Goal: Task Accomplishment & Management: Manage account settings

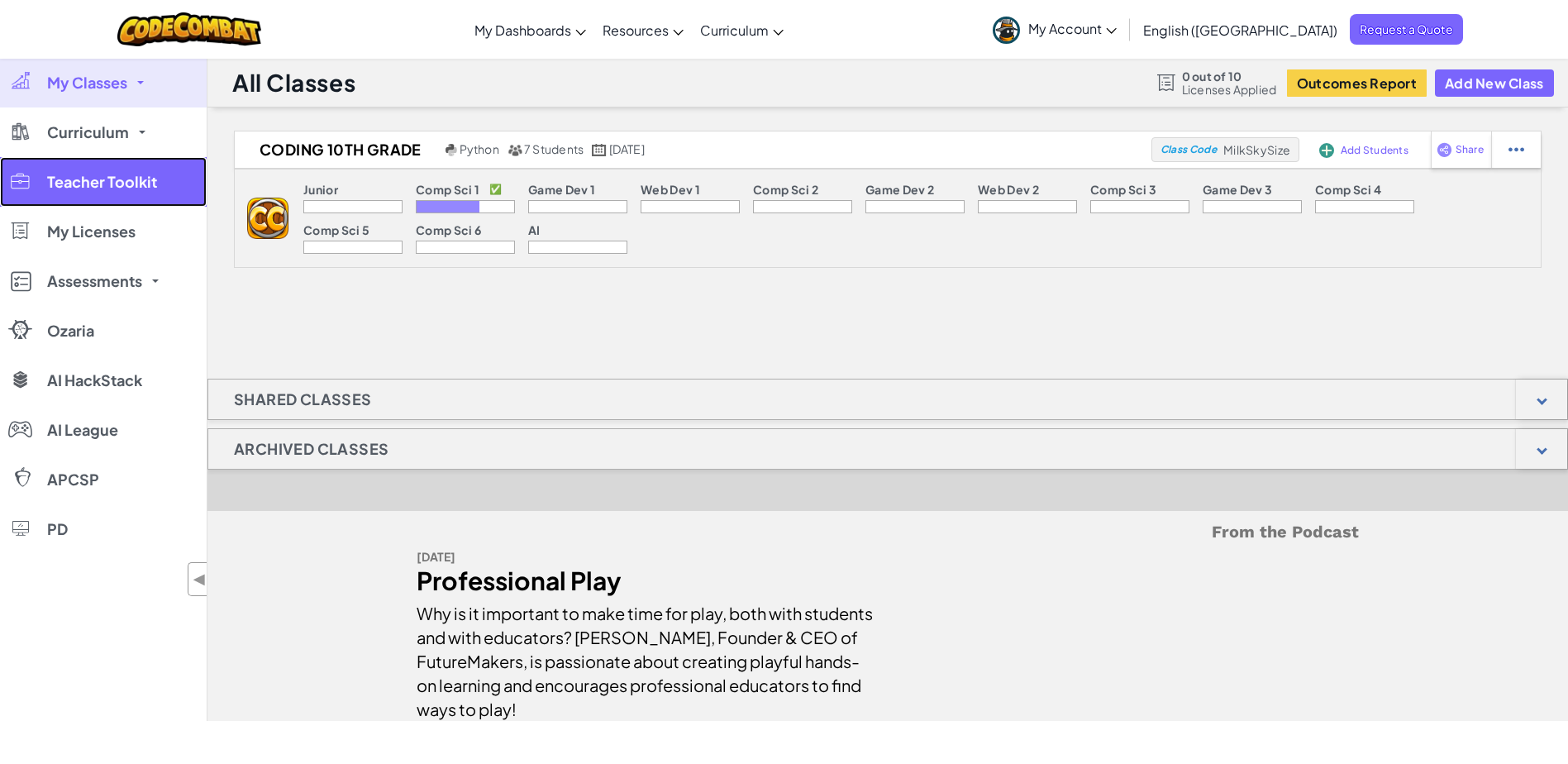
click at [125, 185] on span "Teacher Toolkit" at bounding box center [101, 181] width 110 height 15
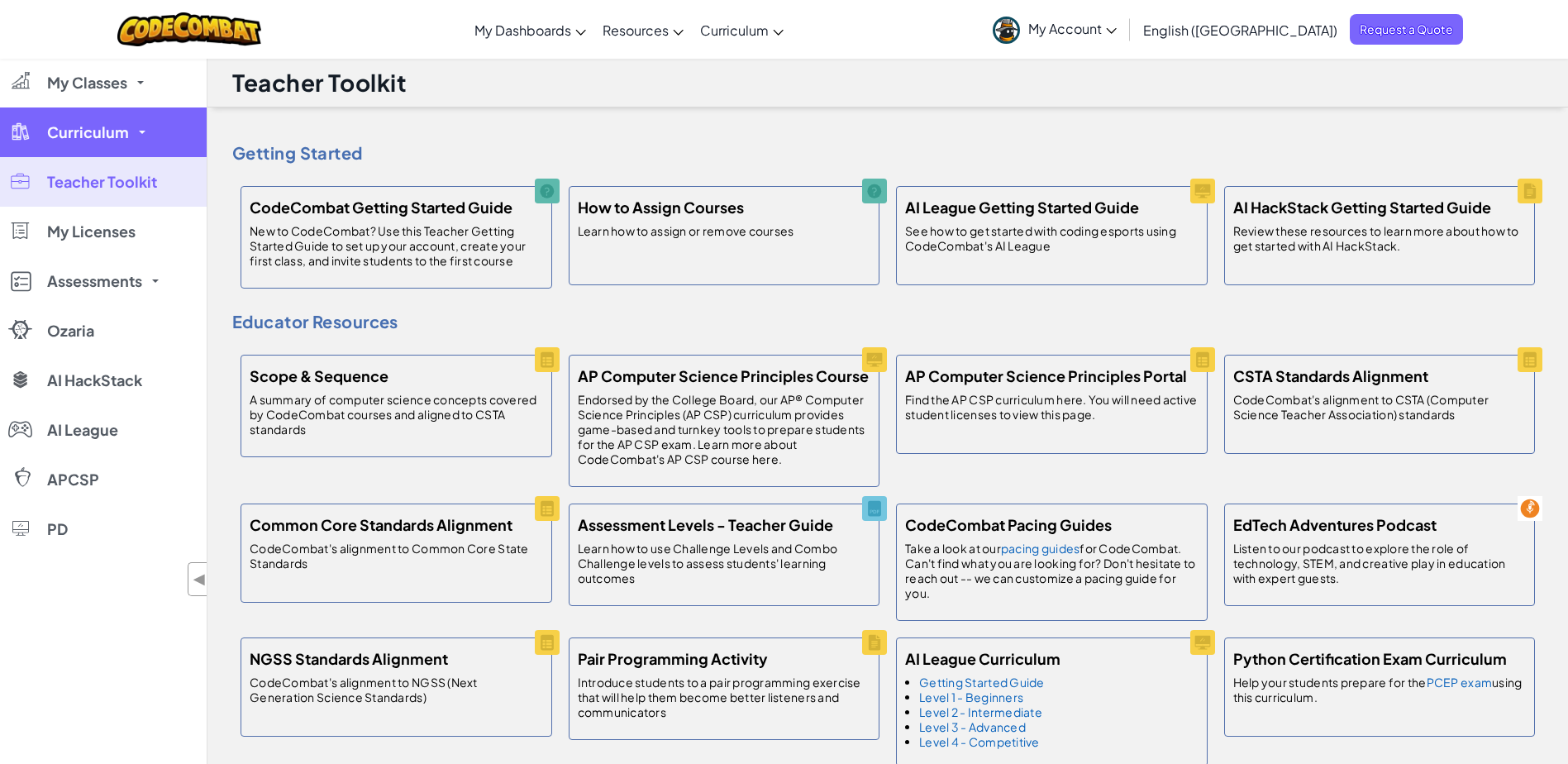
click at [88, 121] on link "Curriculum" at bounding box center [103, 132] width 206 height 49
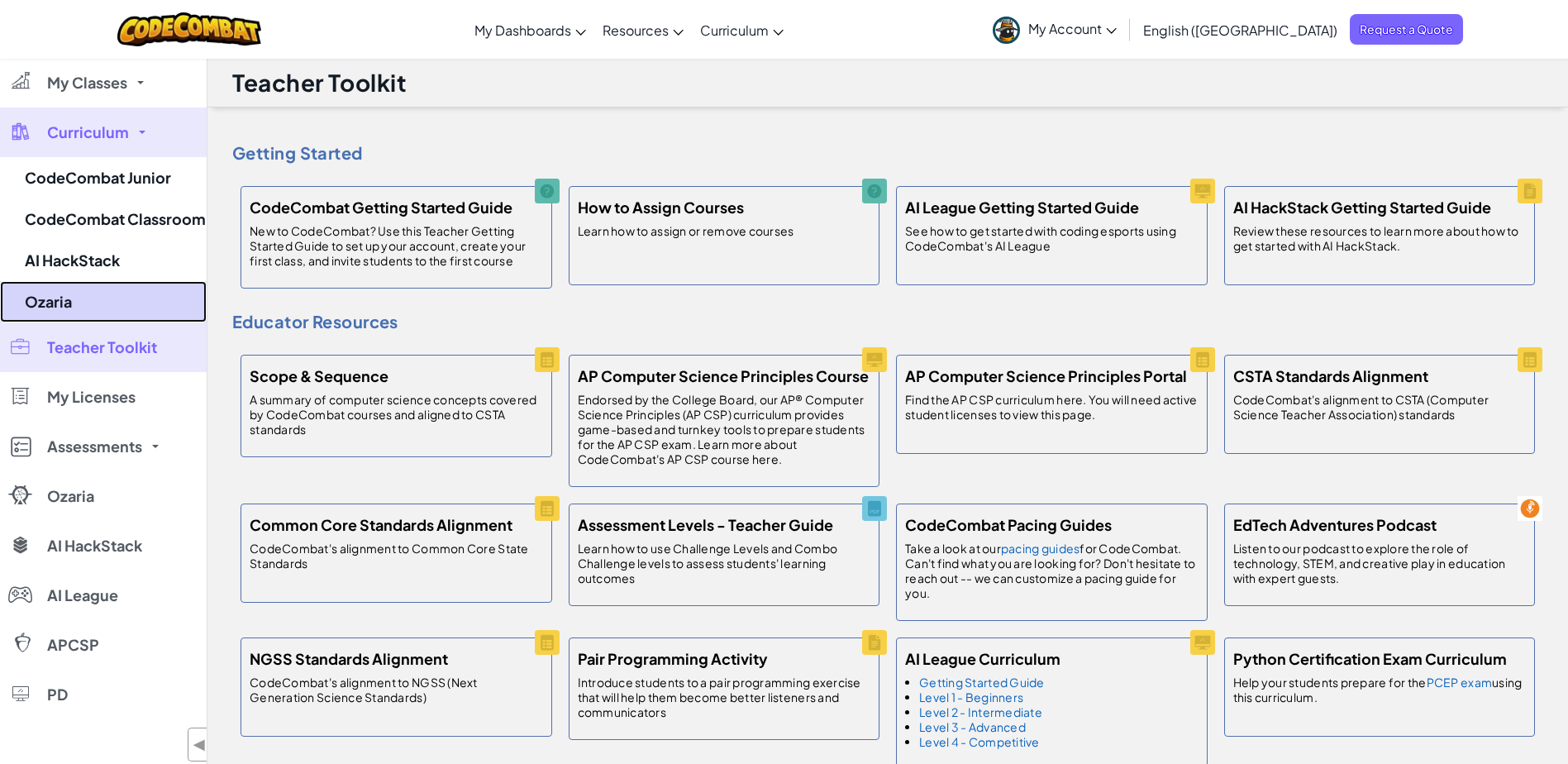
click at [86, 309] on link "Ozaria" at bounding box center [103, 302] width 206 height 42
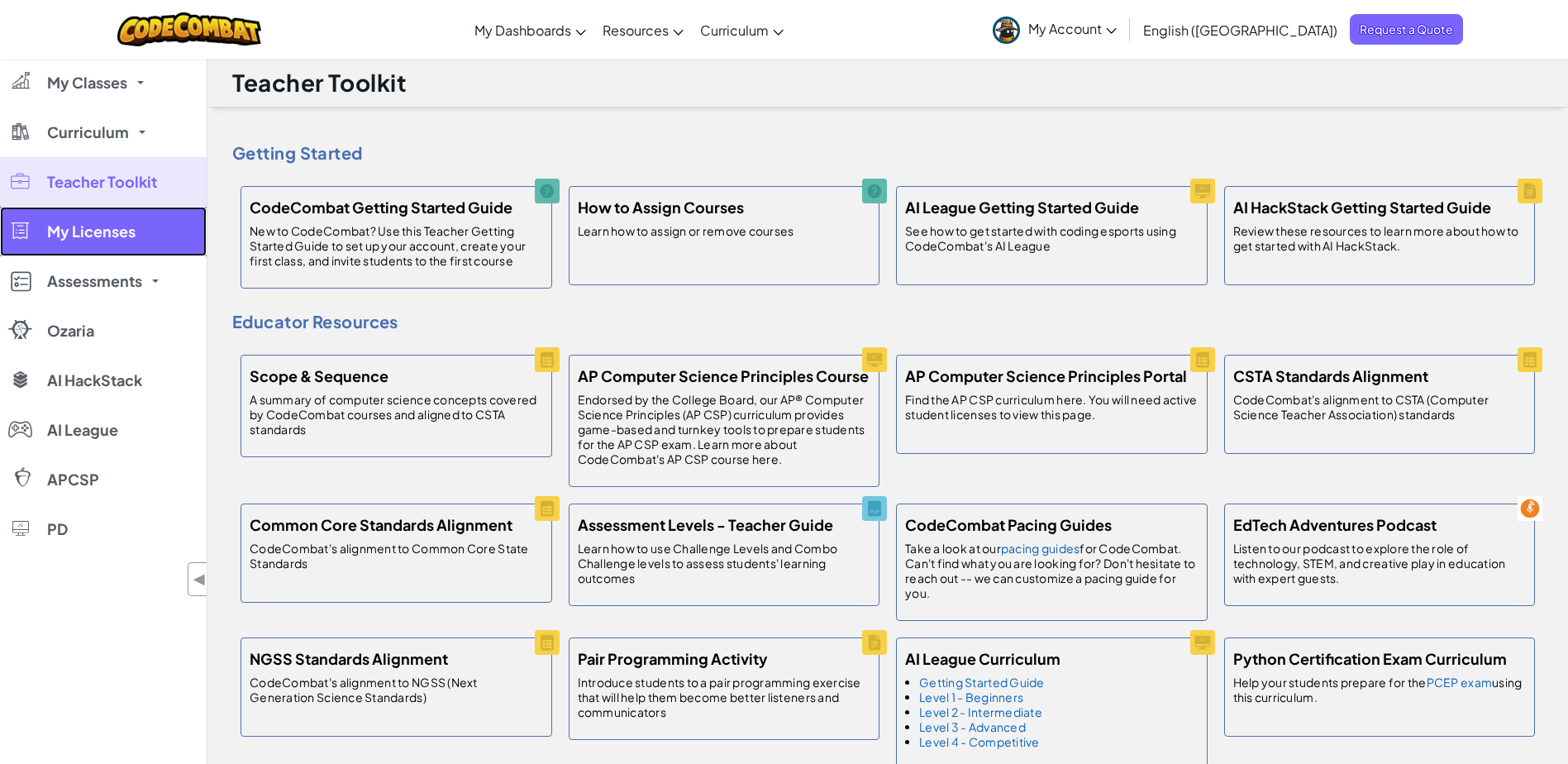
click at [103, 230] on span "My Licenses" at bounding box center [91, 231] width 88 height 15
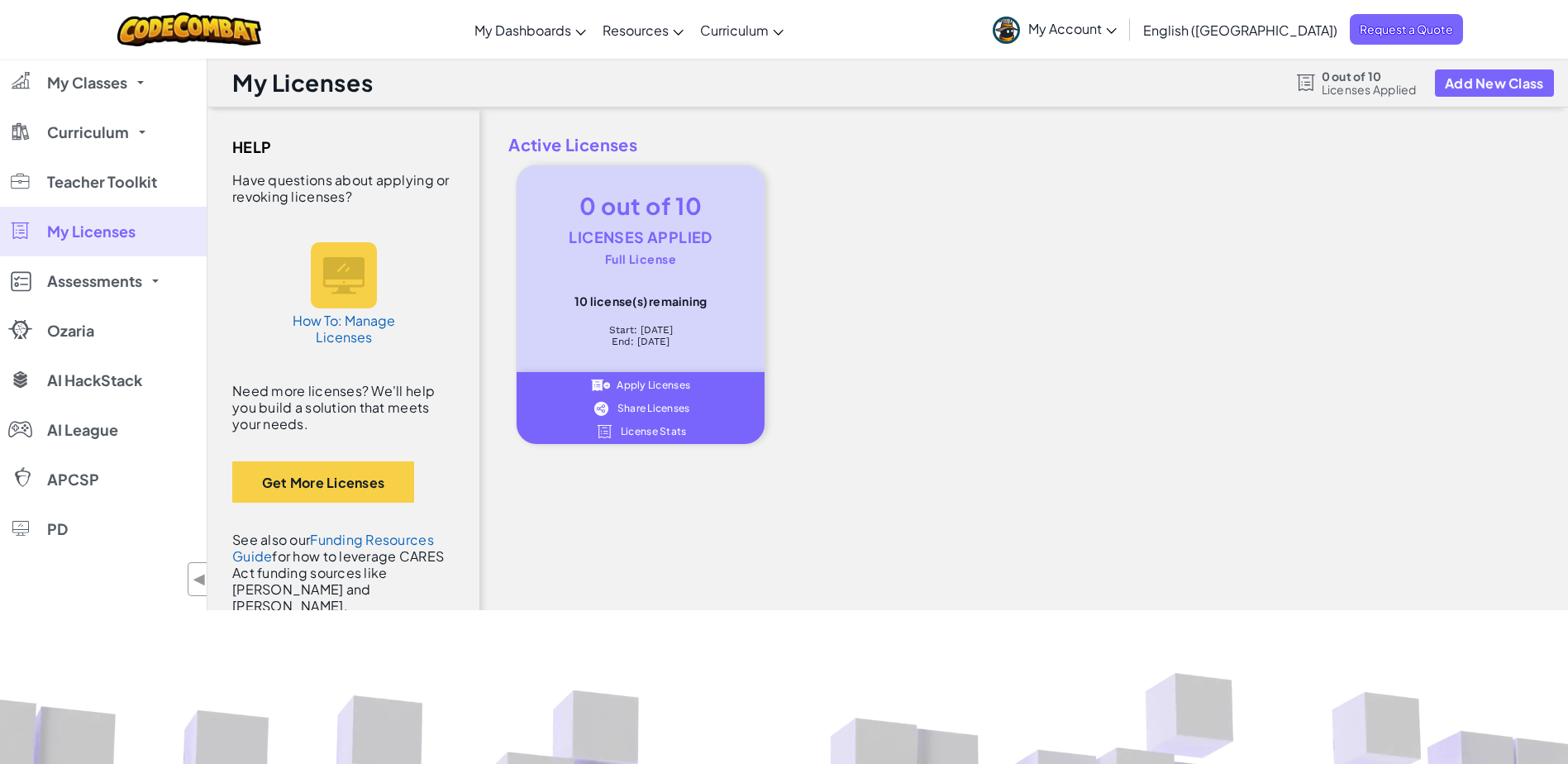
click at [654, 382] on span "Apply Licenses" at bounding box center [653, 384] width 74 height 10
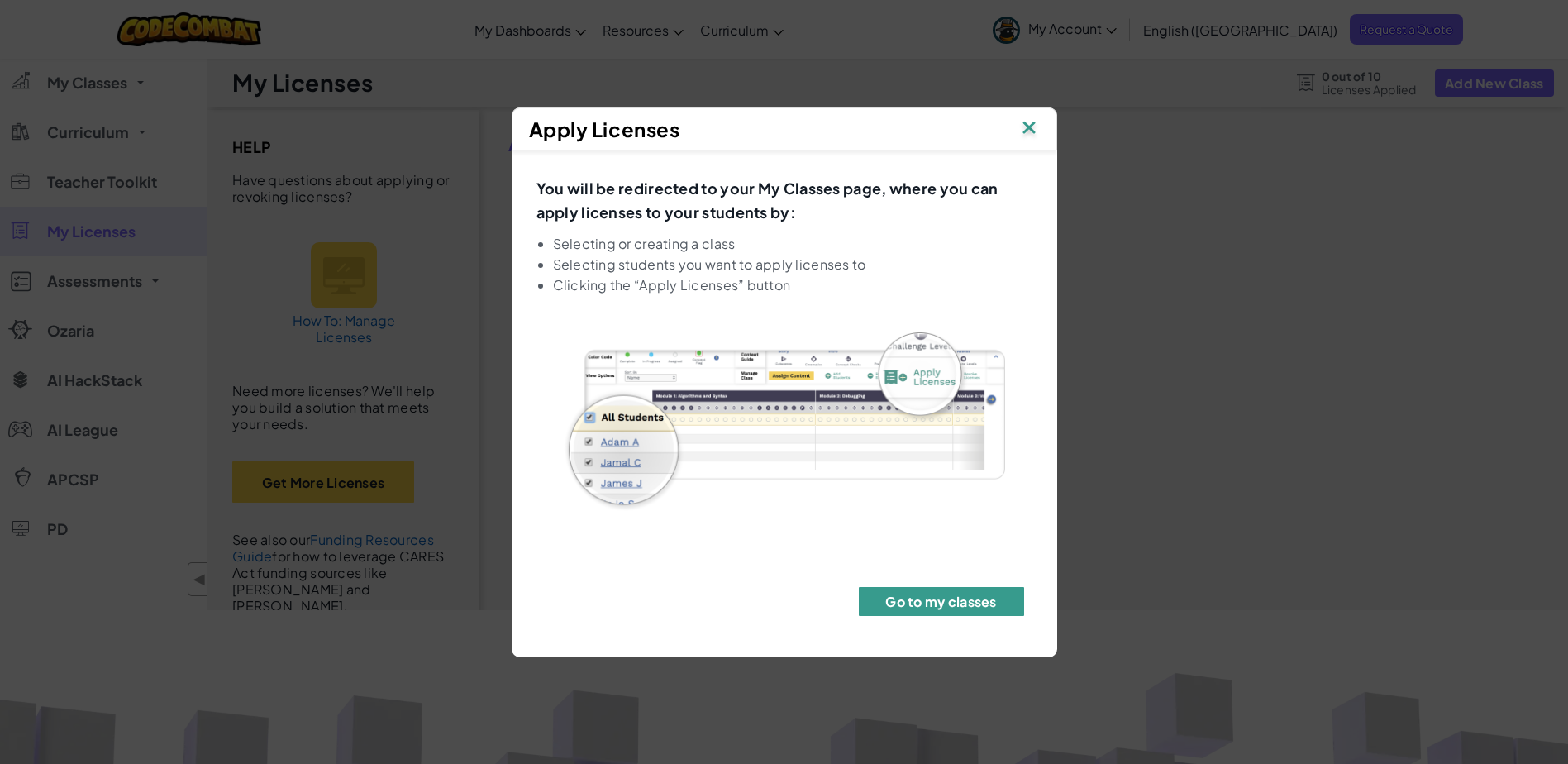
click at [981, 595] on button "Go to my classes" at bounding box center [941, 601] width 166 height 29
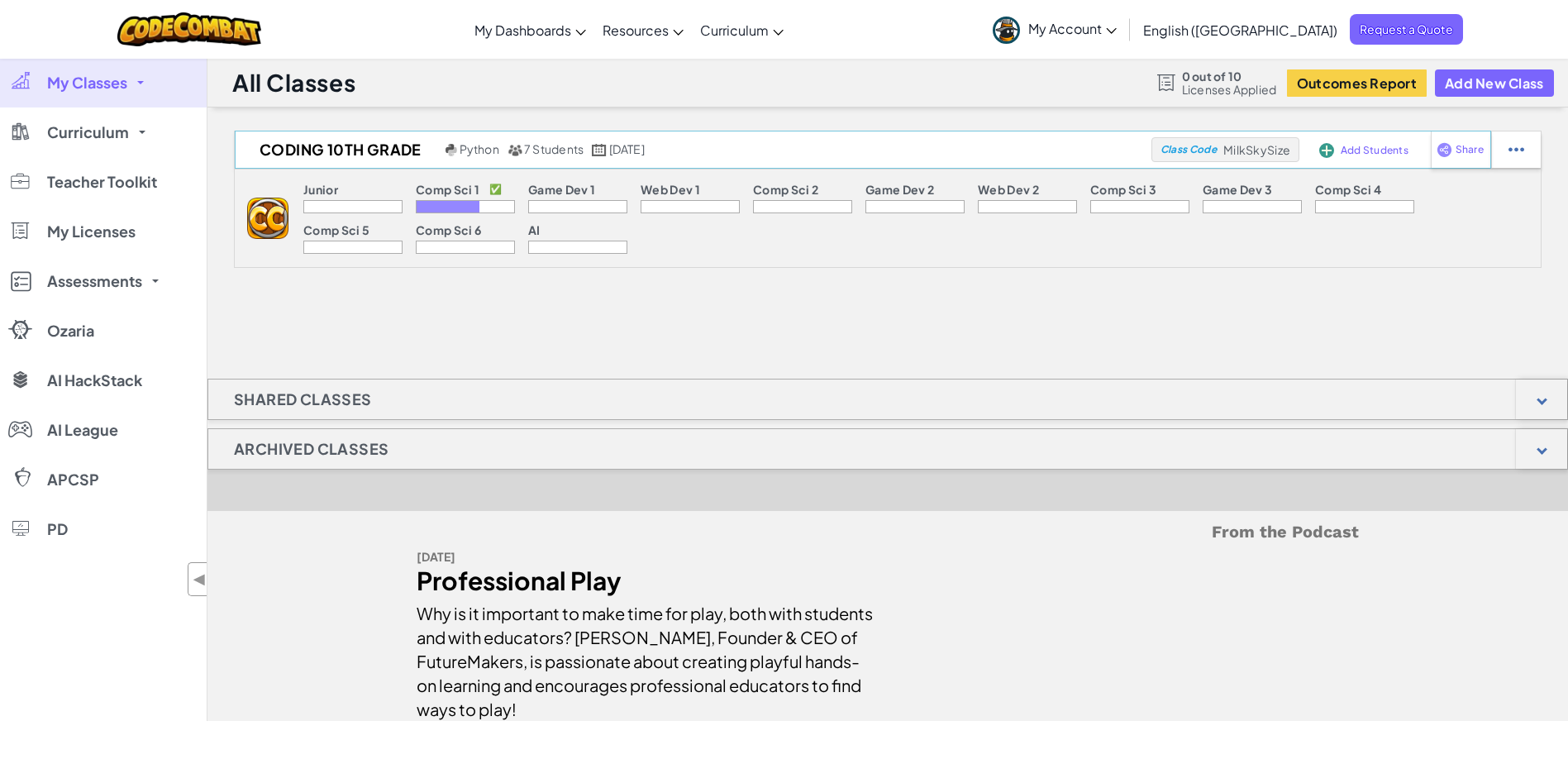
click at [1349, 146] on span "Add Students" at bounding box center [1375, 150] width 68 height 10
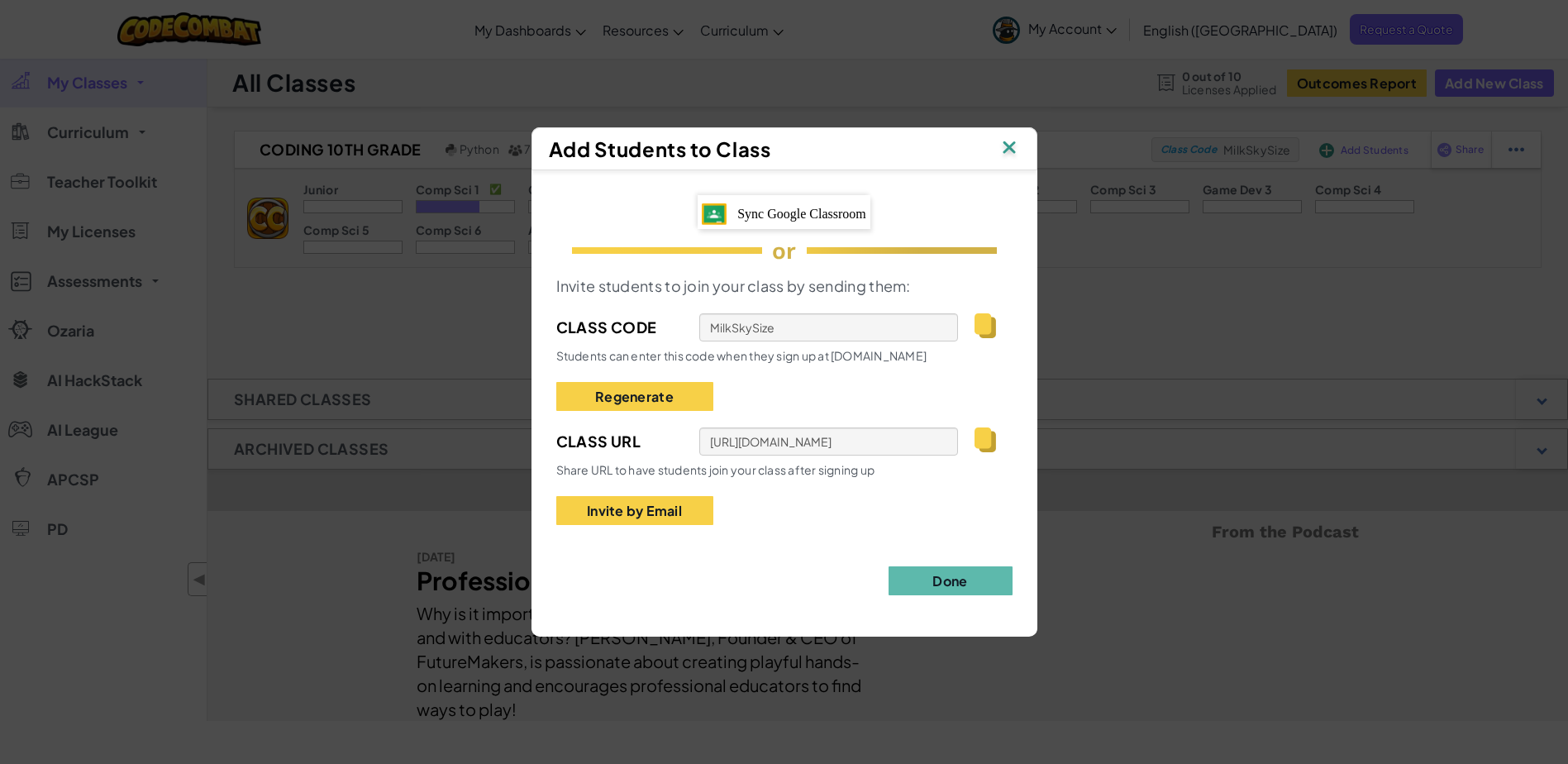
click at [999, 145] on img at bounding box center [1009, 148] width 22 height 25
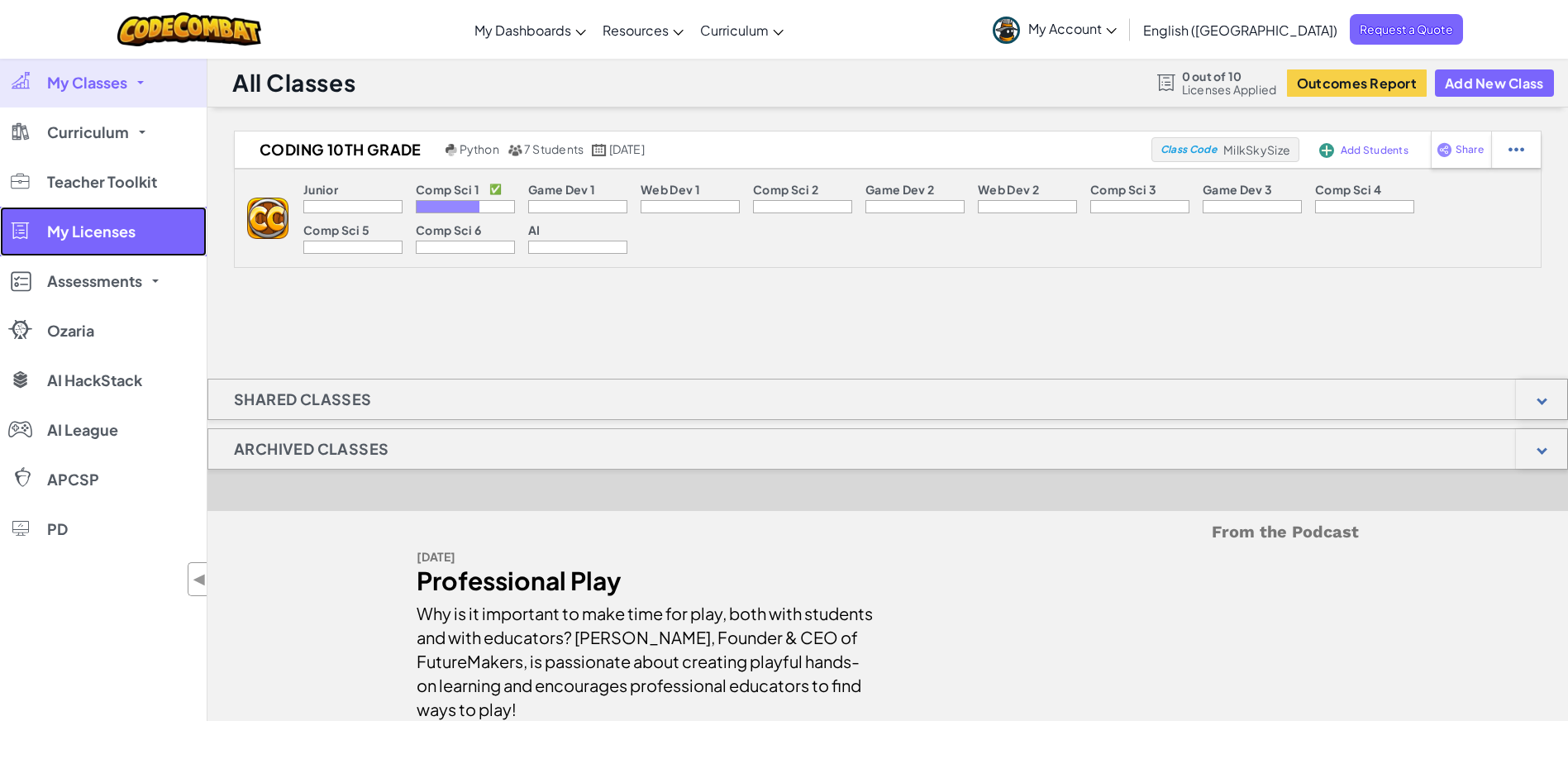
click at [86, 225] on span "My Licenses" at bounding box center [91, 231] width 88 height 15
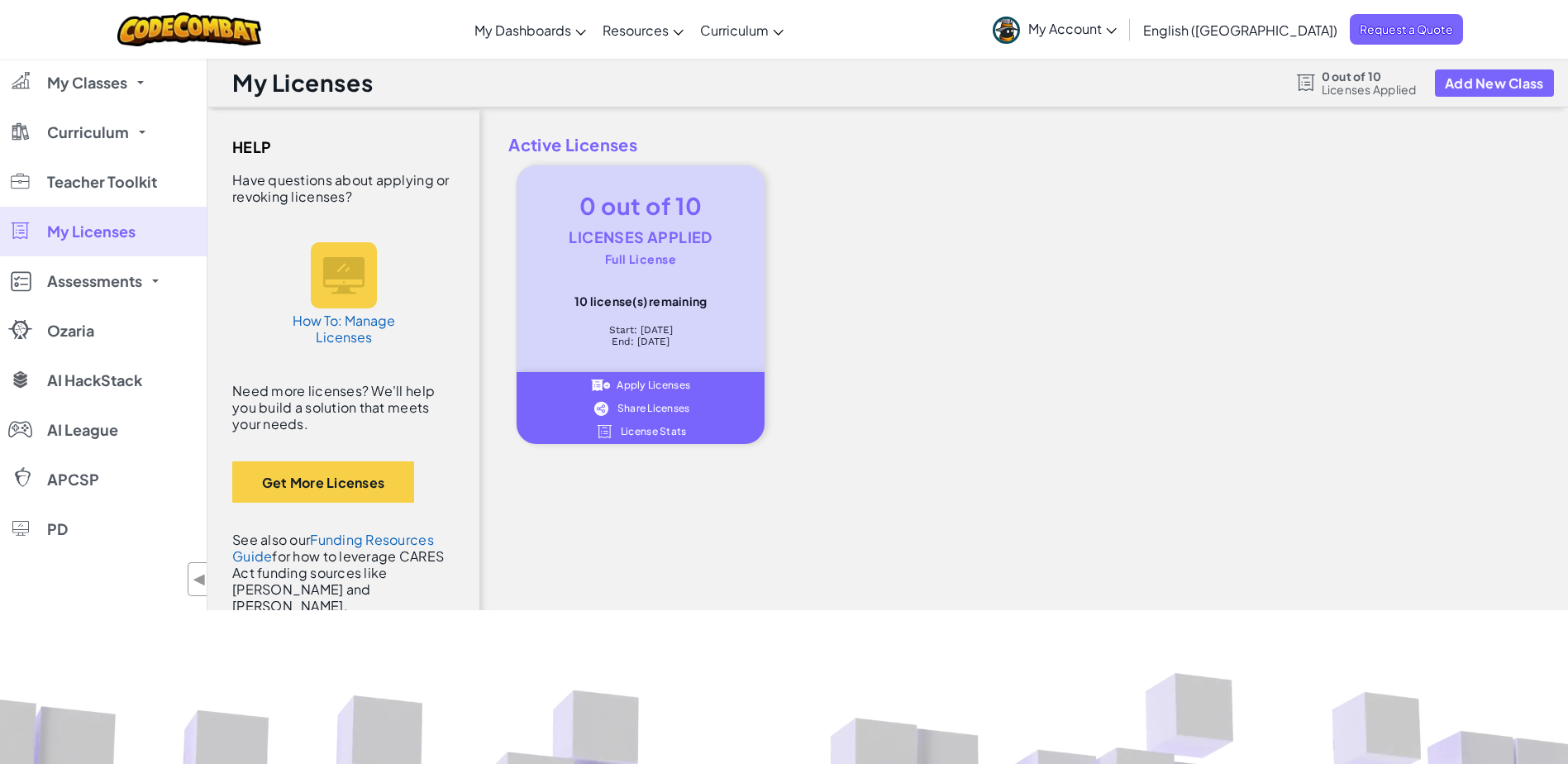
click at [613, 428] on img at bounding box center [604, 431] width 19 height 15
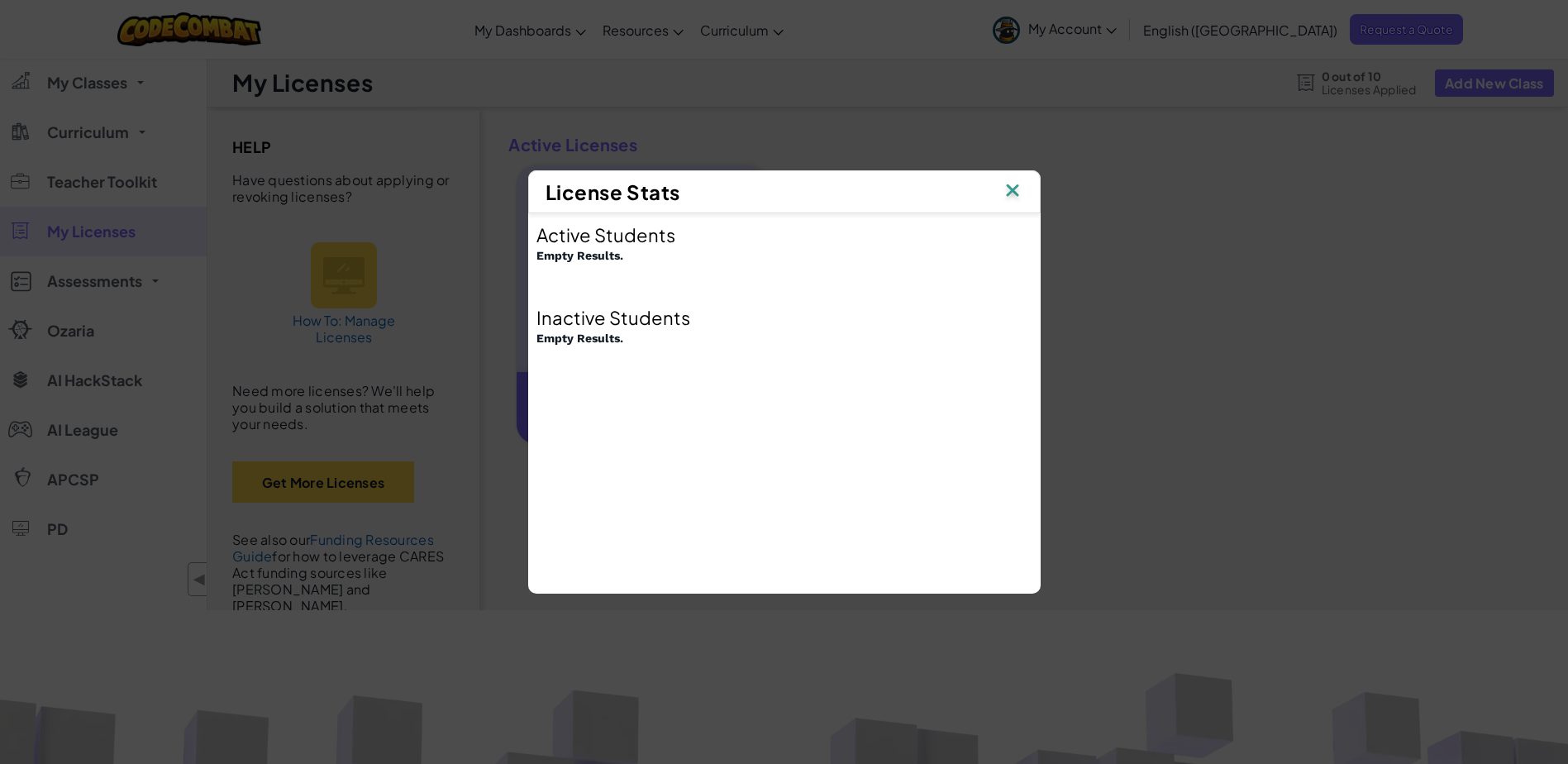
click at [1017, 182] on img at bounding box center [1012, 192] width 22 height 25
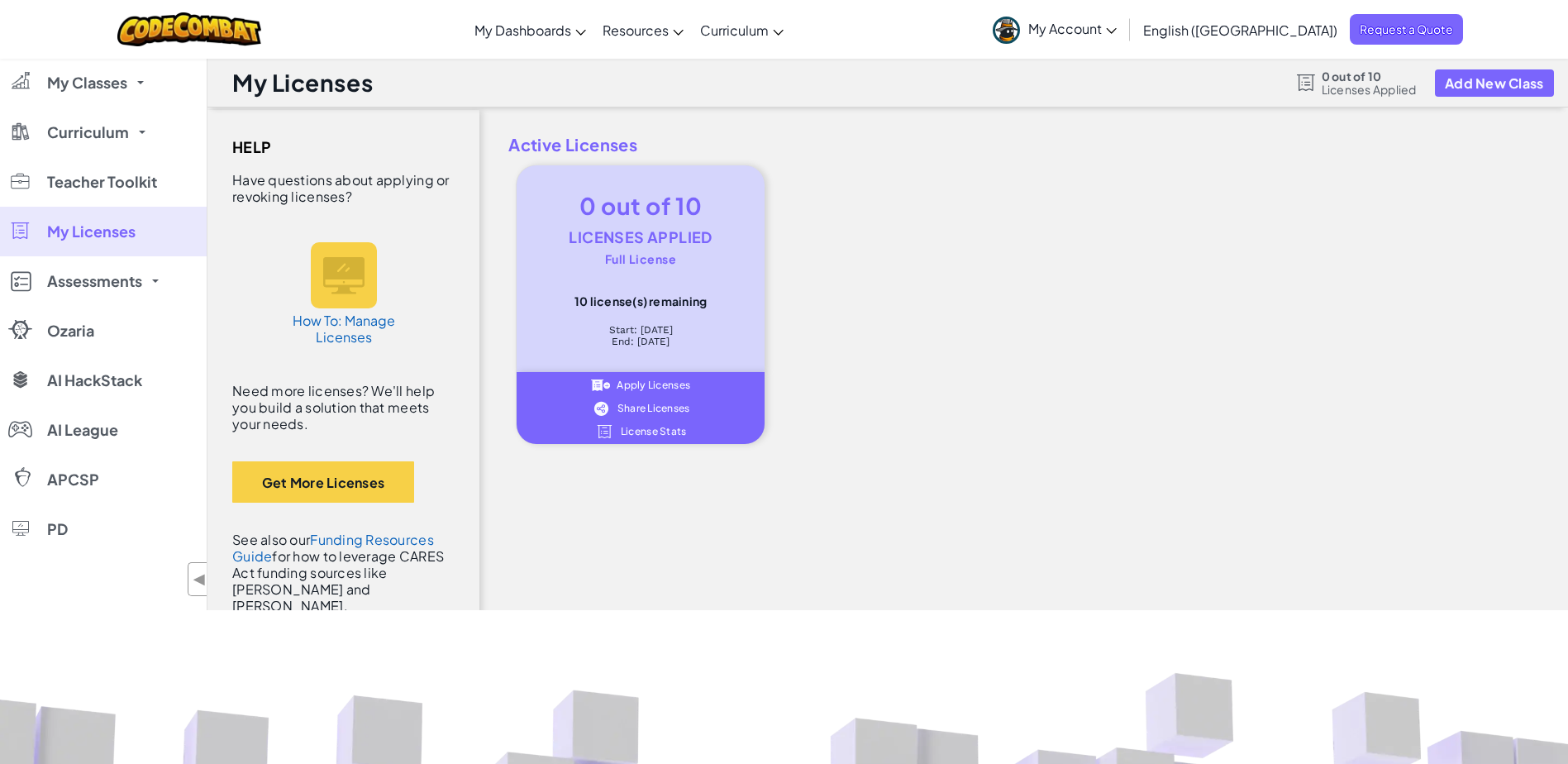
click at [651, 404] on span "Share Licenses" at bounding box center [654, 408] width 73 height 10
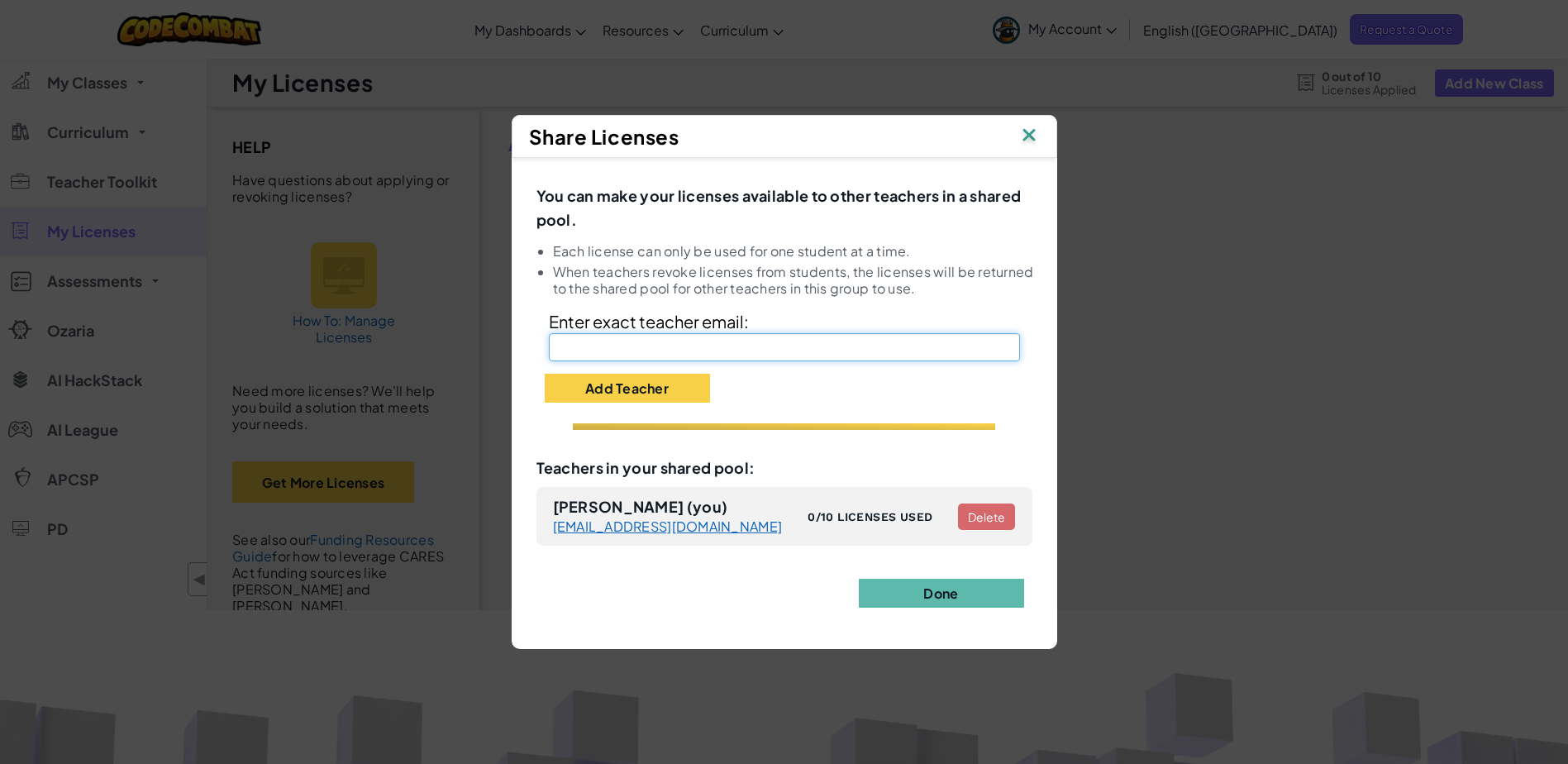
click at [690, 352] on input "text" at bounding box center [784, 347] width 471 height 28
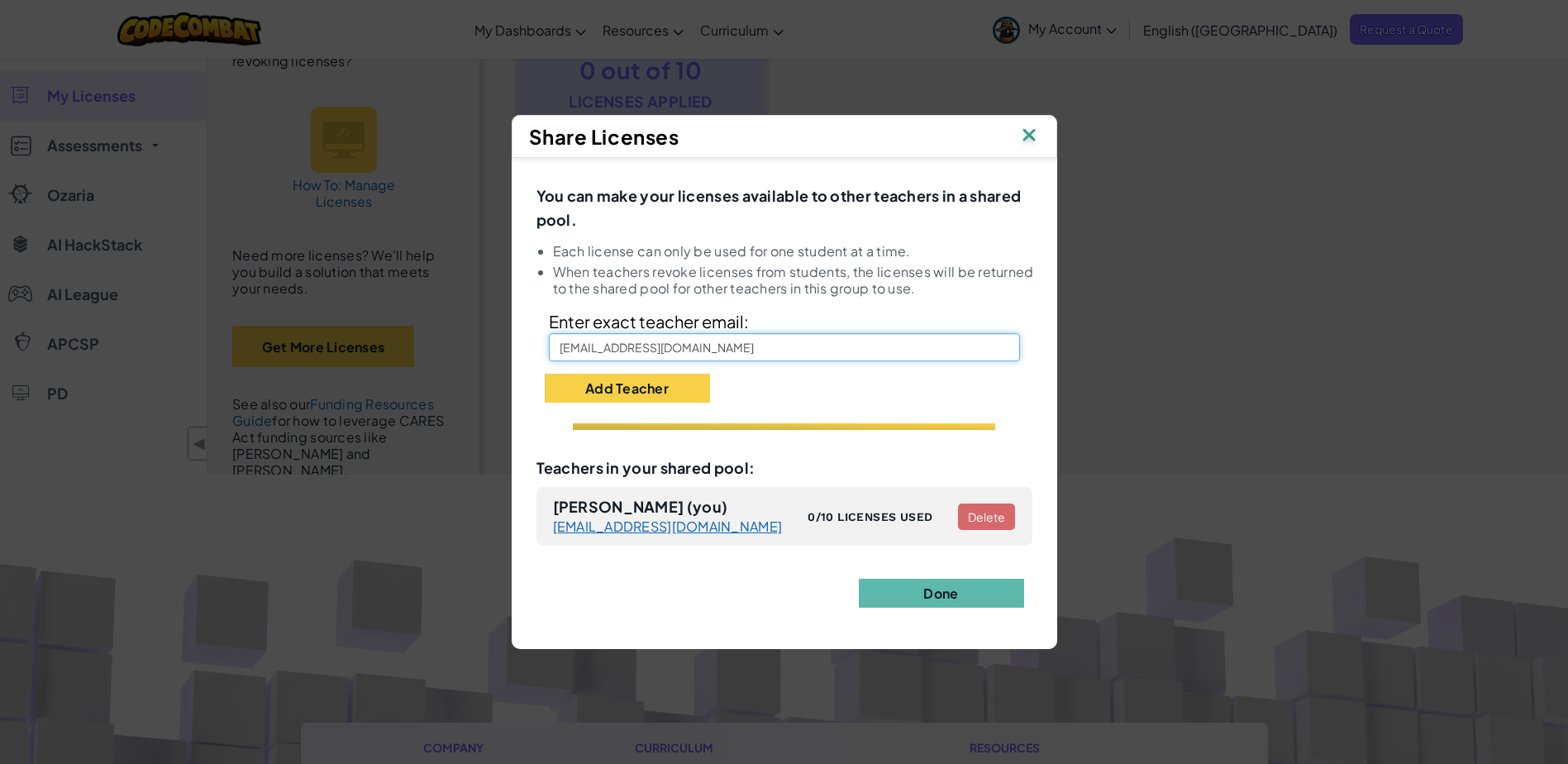
scroll to position [166, 0]
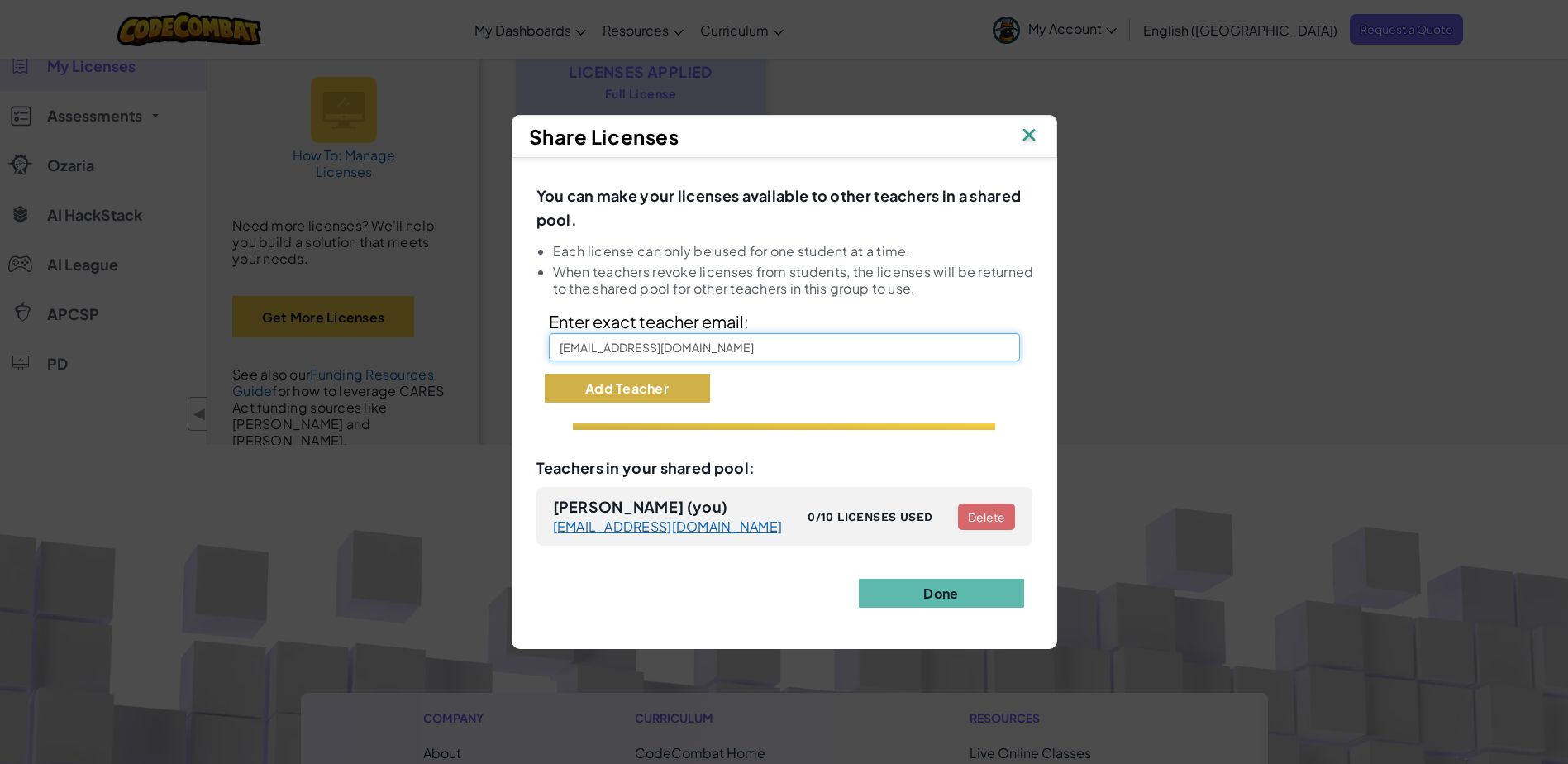
type input "alaguna@templeps.org"
click at [641, 389] on button "Add Teacher" at bounding box center [627, 388] width 166 height 29
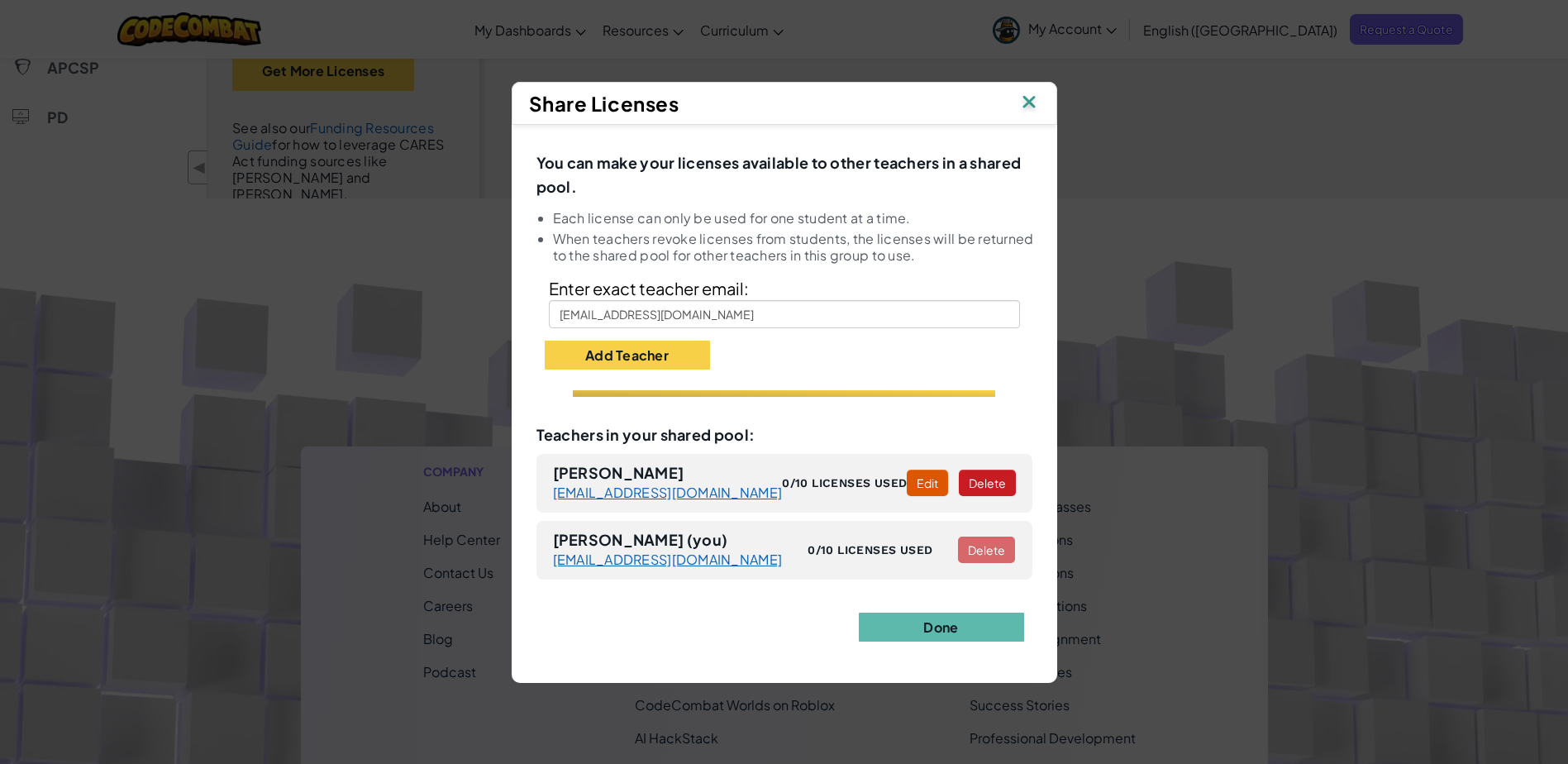
scroll to position [414, 0]
click at [1029, 92] on img at bounding box center [1029, 103] width 22 height 25
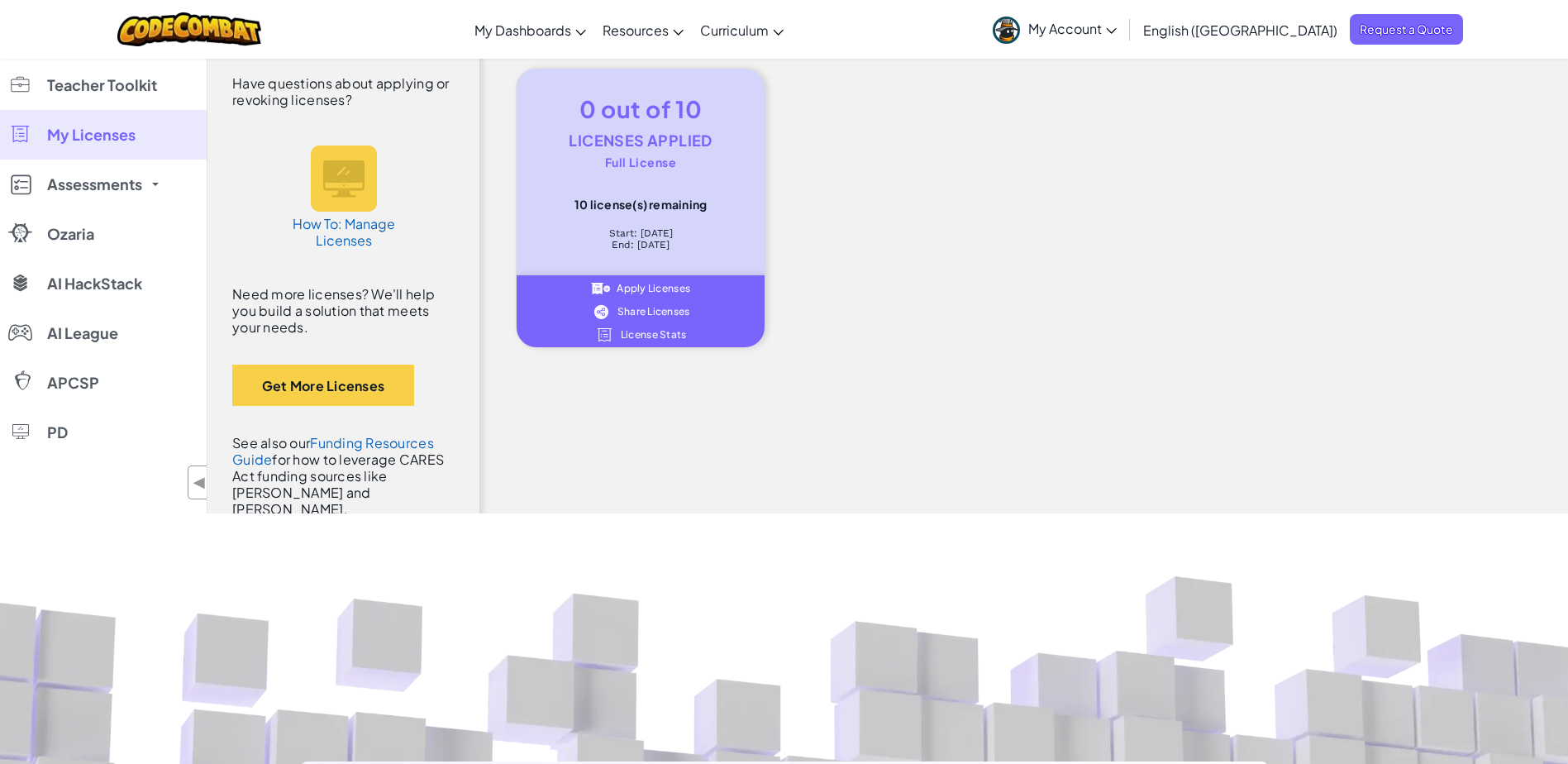
scroll to position [0, 0]
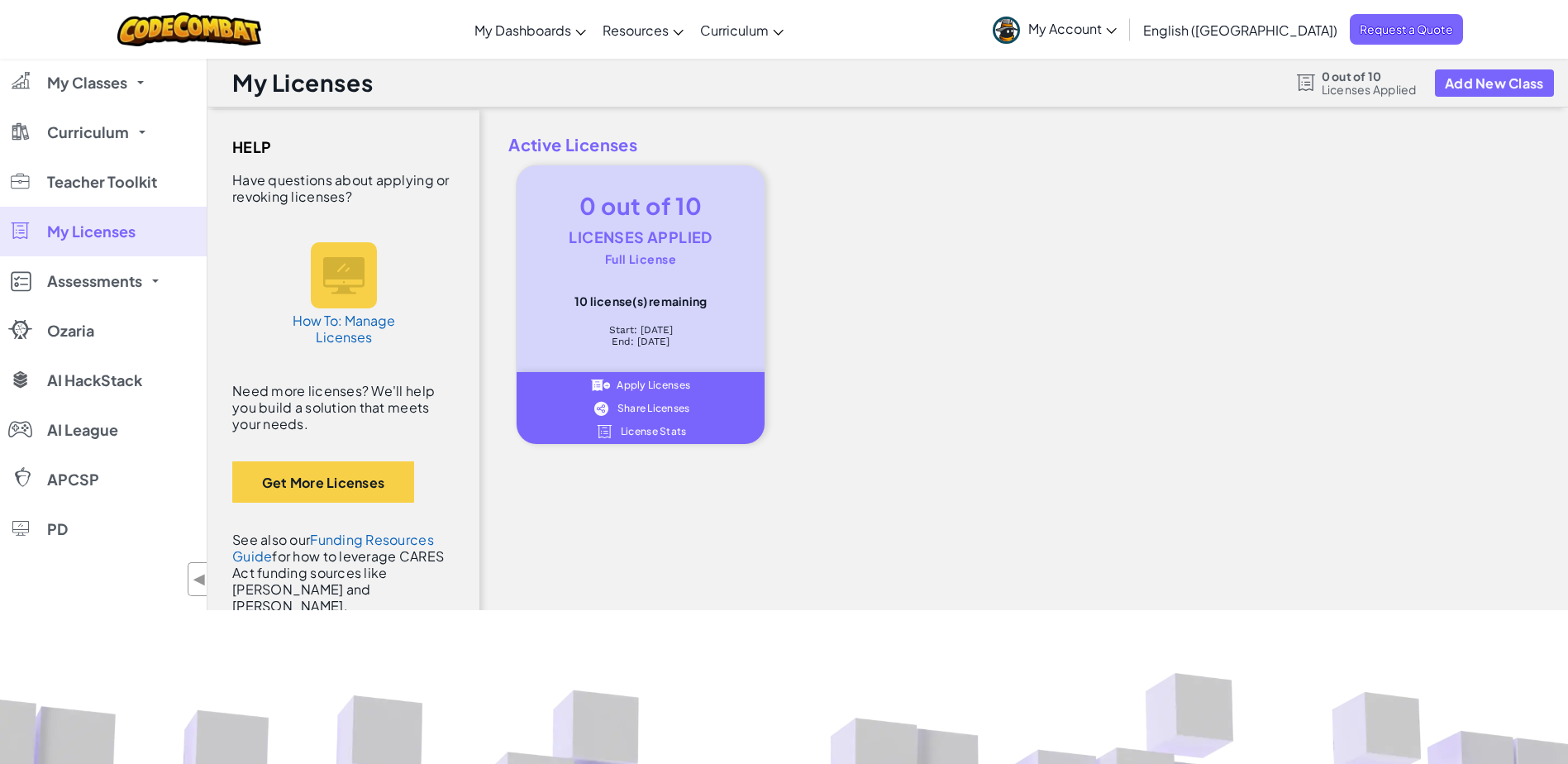
click at [672, 385] on span "Apply Licenses" at bounding box center [653, 384] width 74 height 10
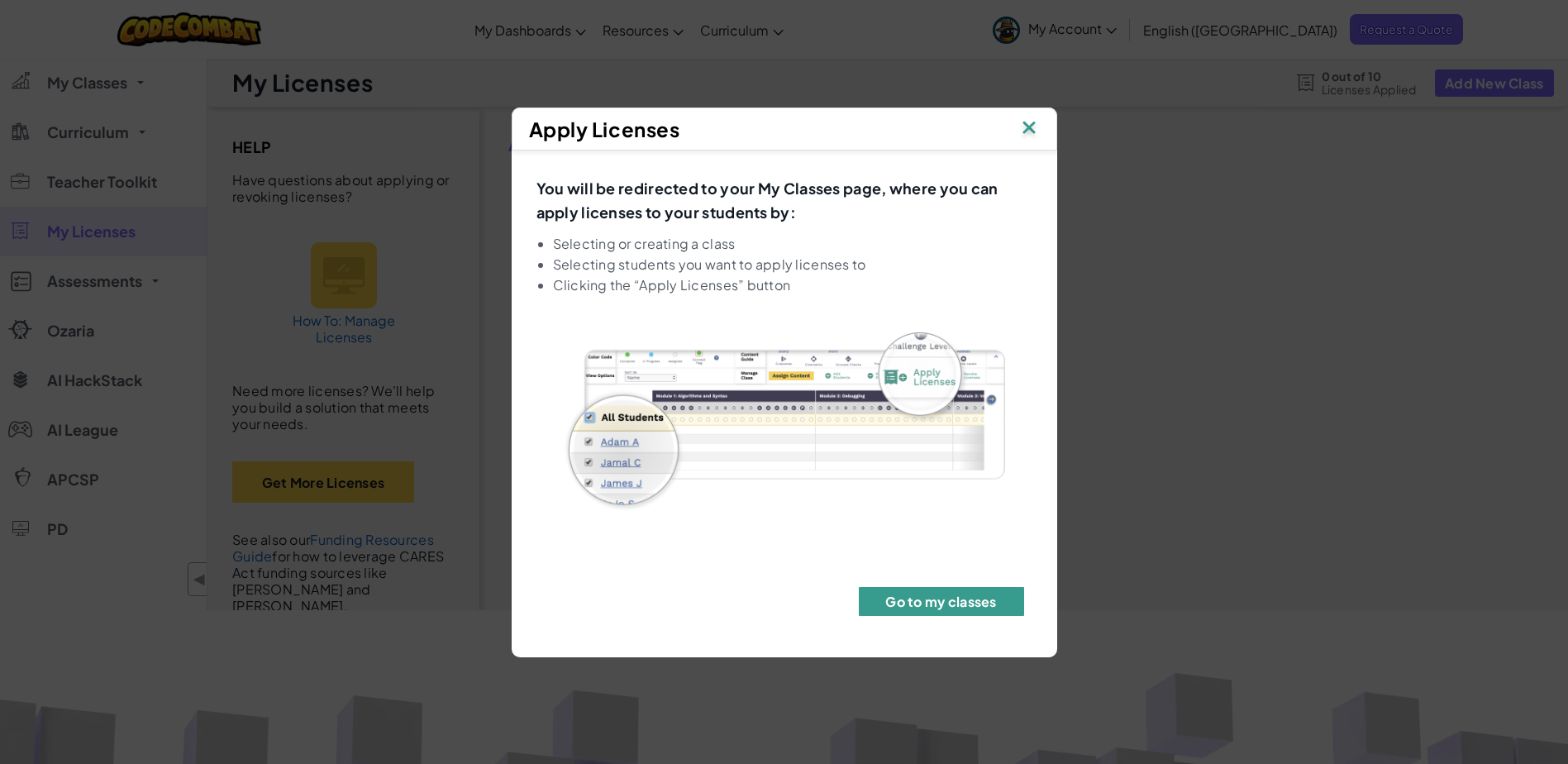
click at [941, 597] on button "Go to my classes" at bounding box center [941, 601] width 166 height 29
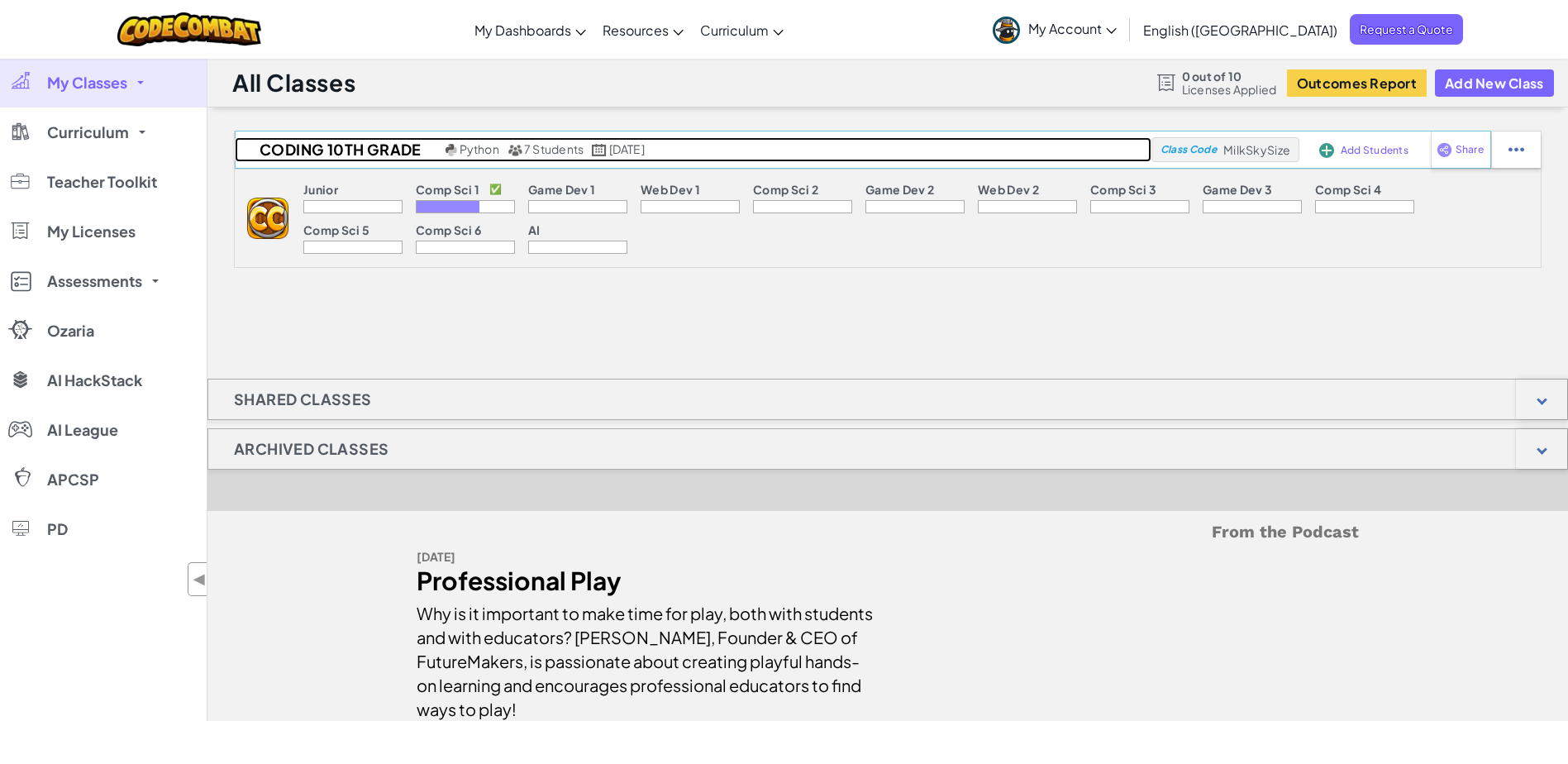
click at [645, 149] on span "[DATE]" at bounding box center [627, 148] width 36 height 15
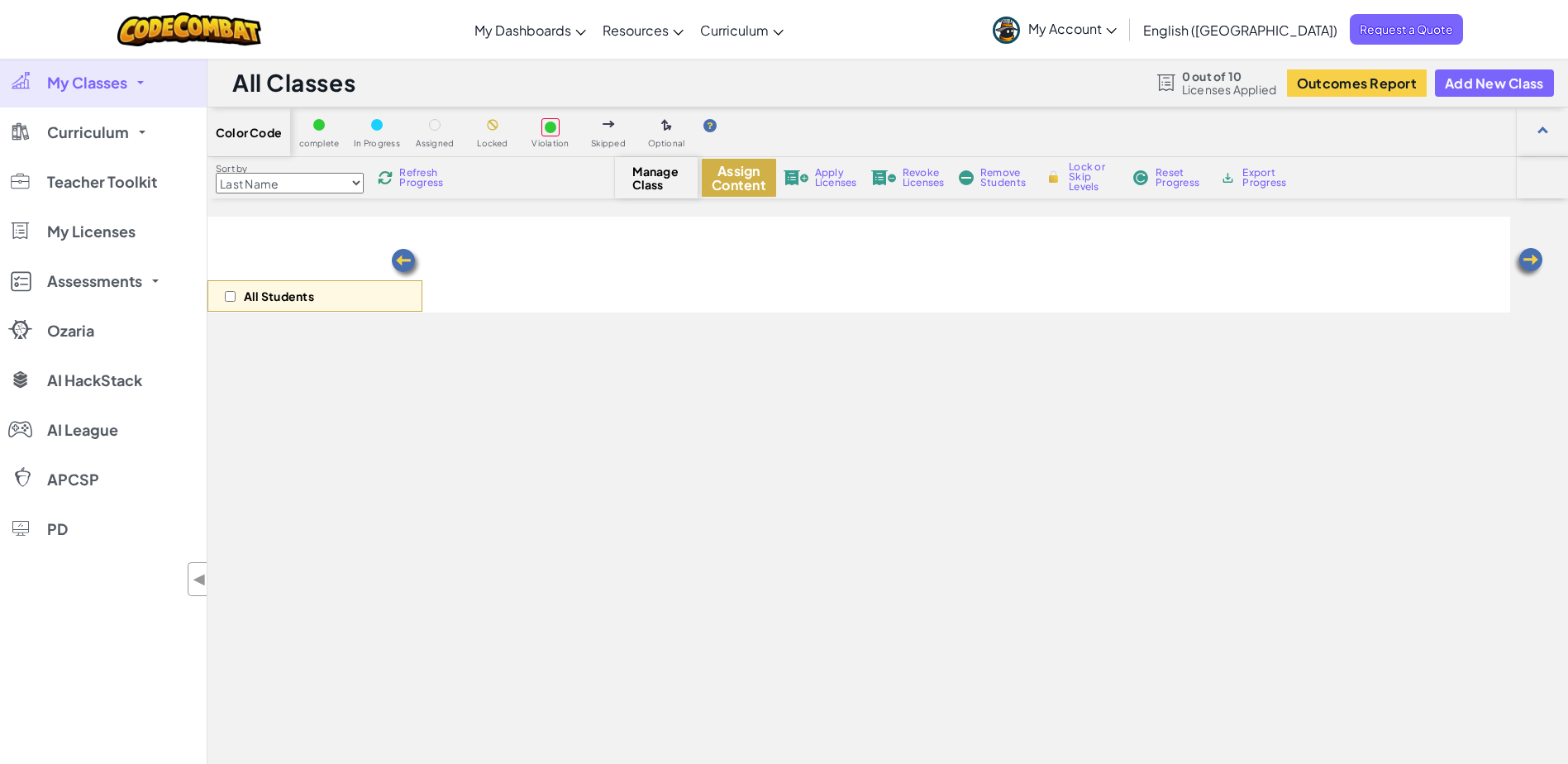
select select "560f1a9f22961295f9427742"
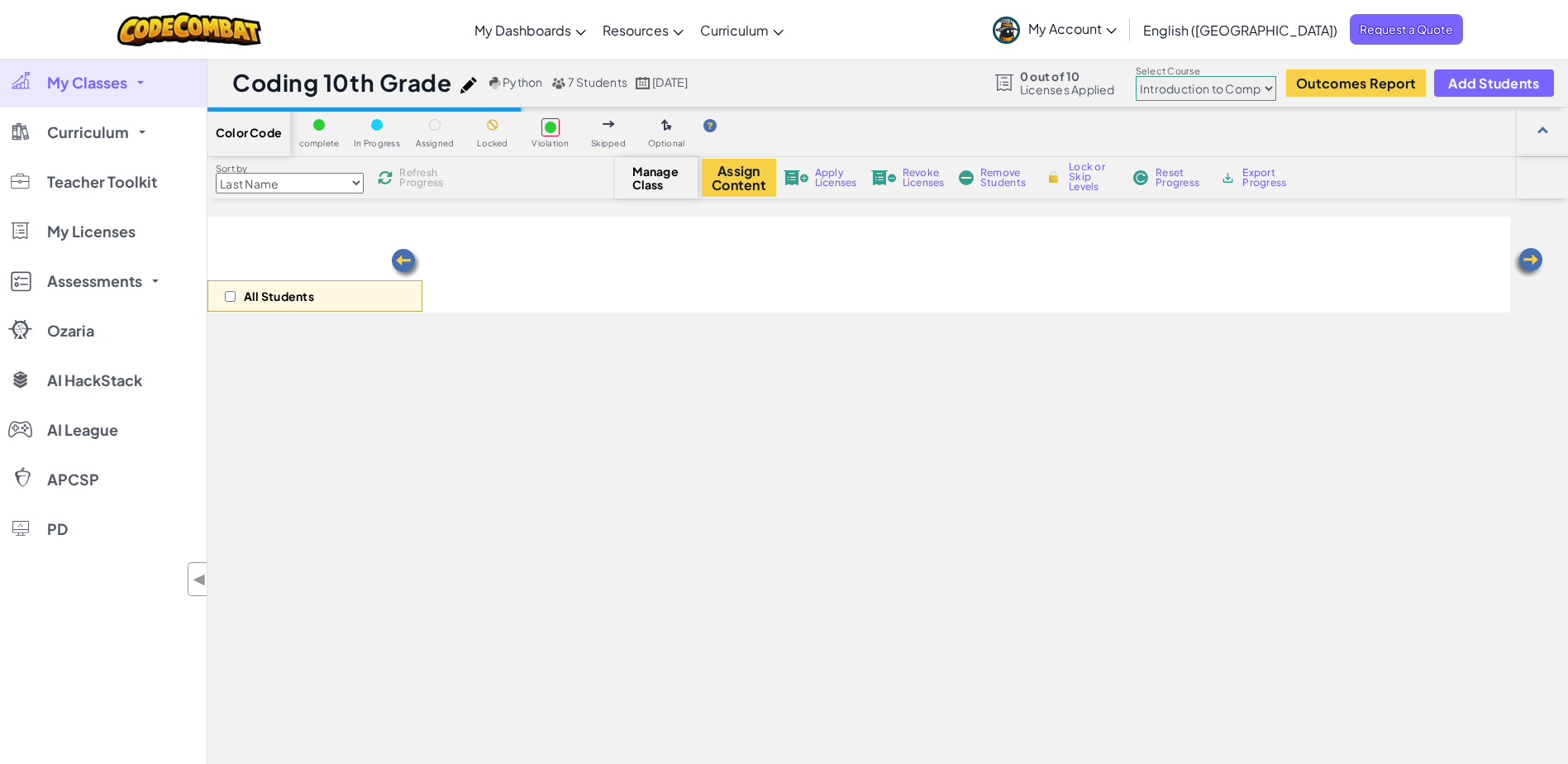
click at [833, 180] on span "Apply Licenses" at bounding box center [836, 178] width 42 height 20
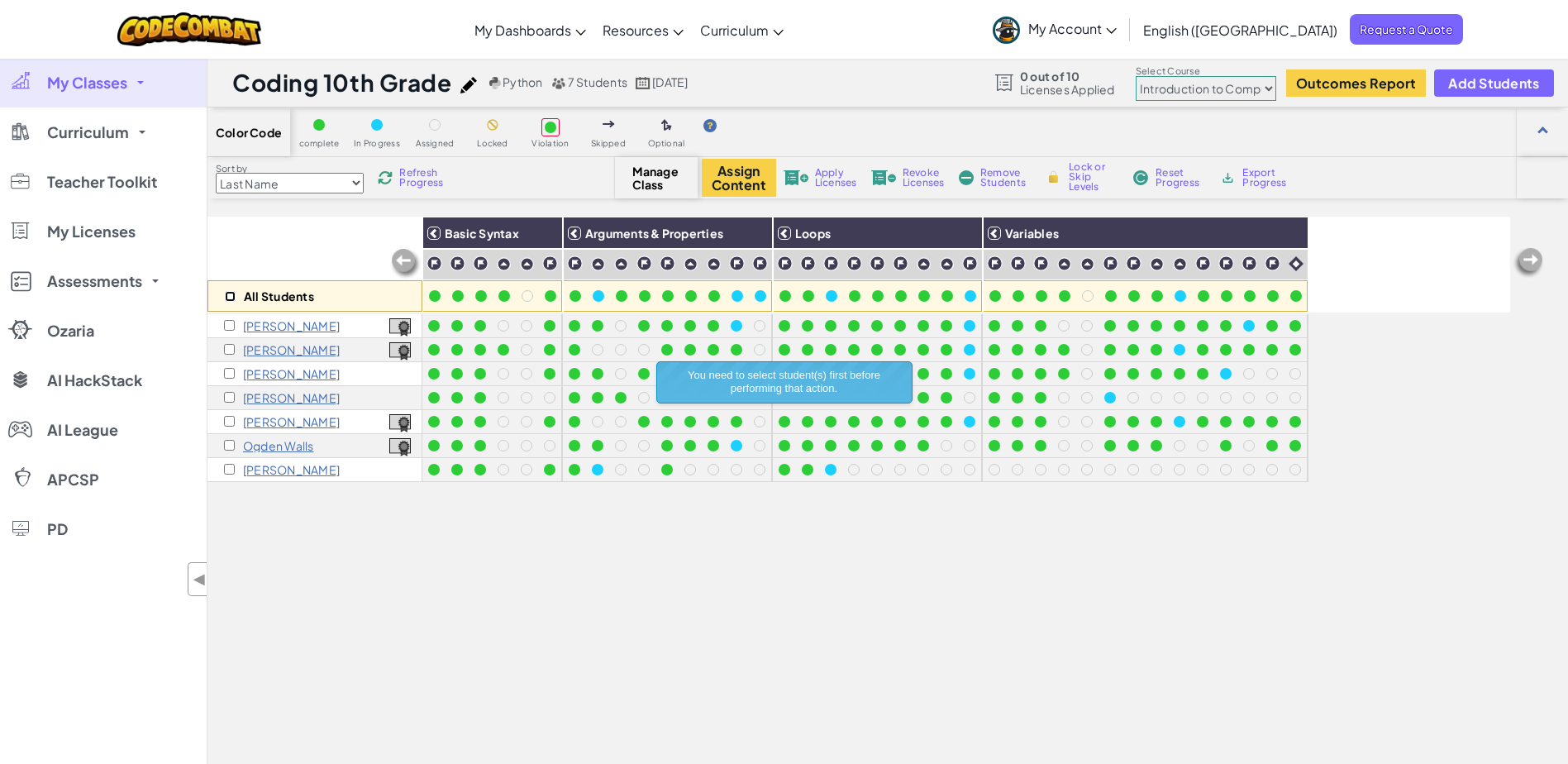
click at [232, 295] on input "checkbox" at bounding box center [230, 297] width 10 height 10
checkbox input "true"
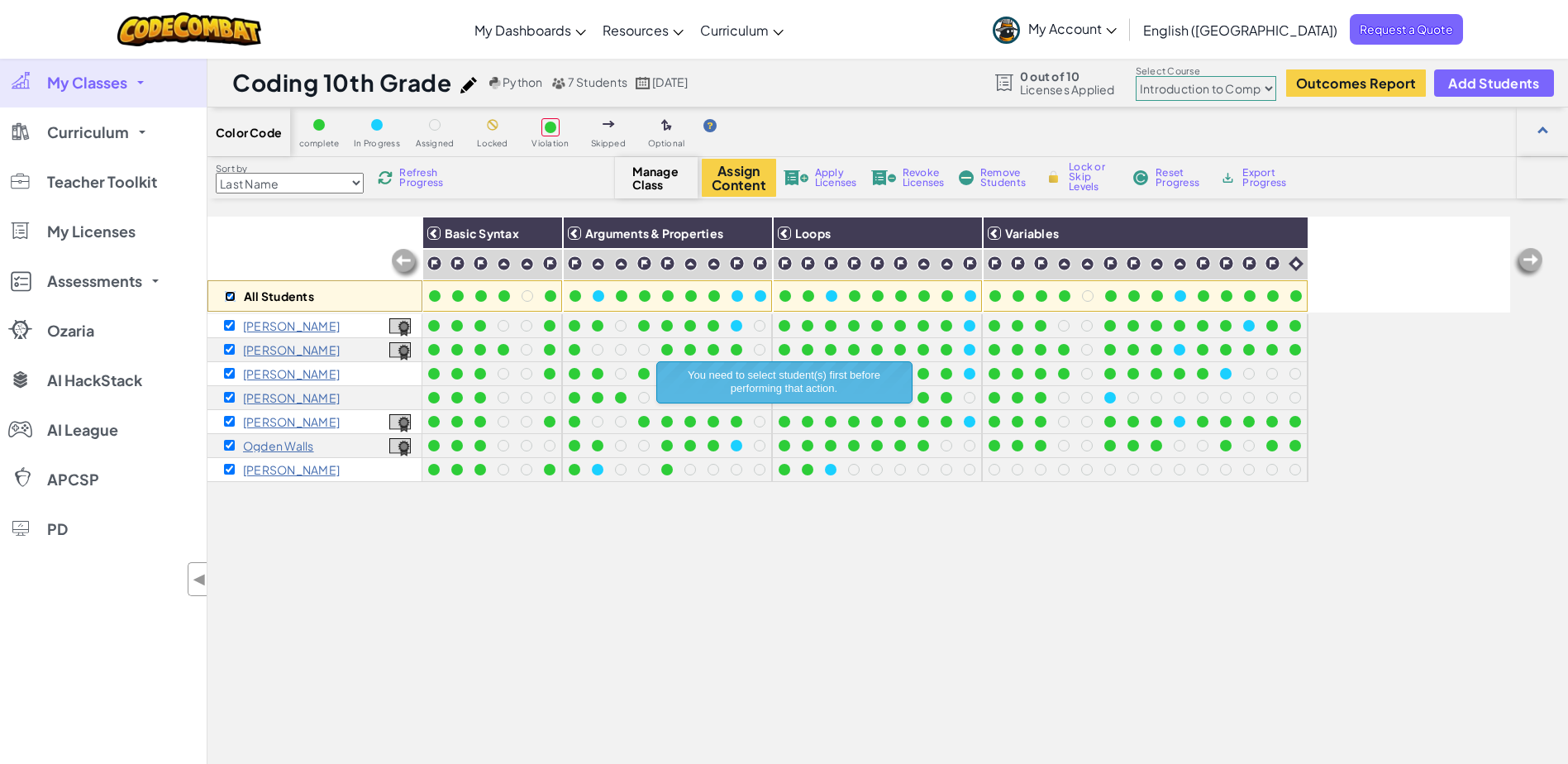
checkbox input "true"
click at [833, 183] on span "Apply Licenses" at bounding box center [836, 178] width 42 height 20
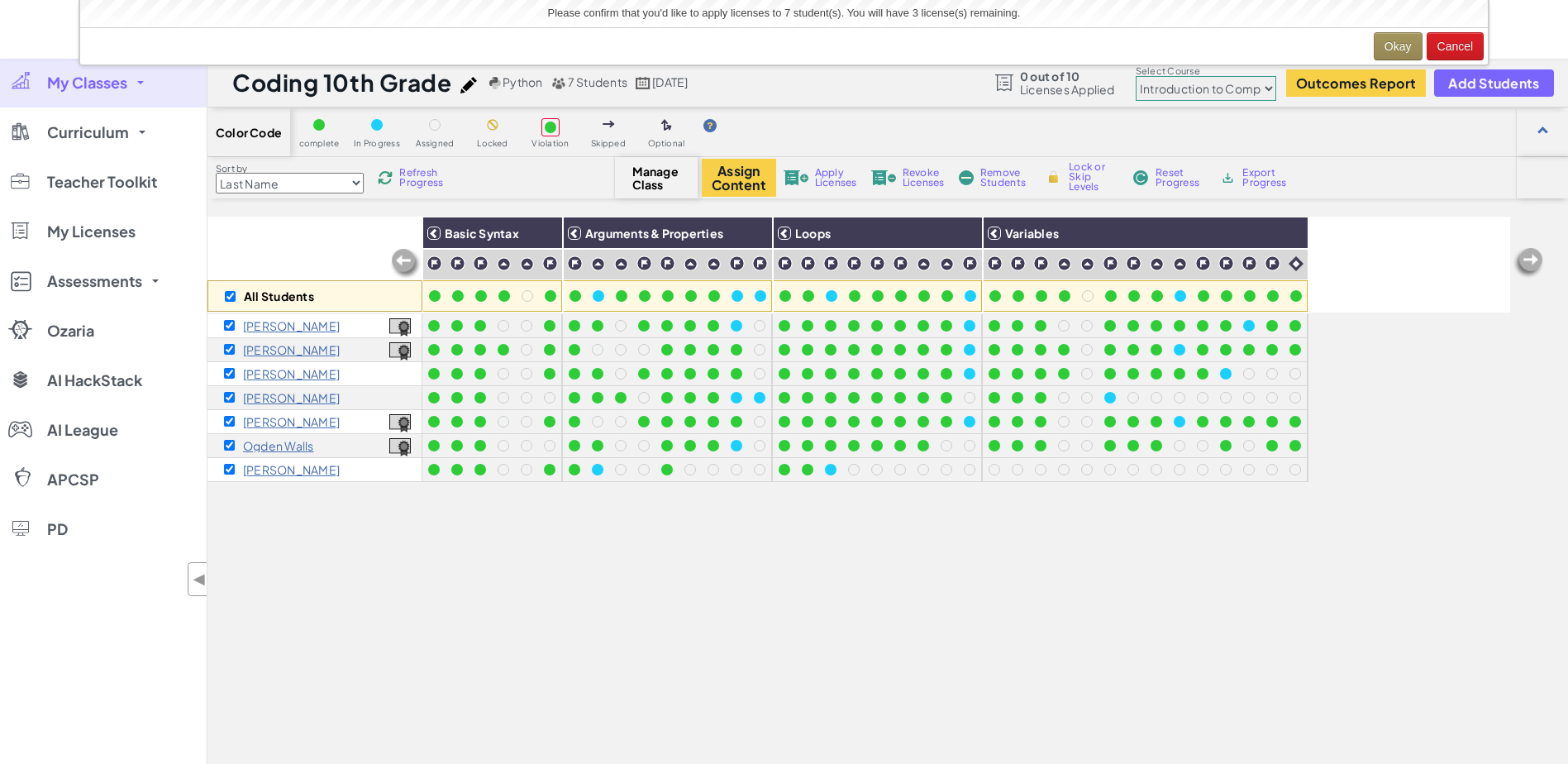
click at [833, 171] on span "Apply Licenses" at bounding box center [836, 178] width 42 height 20
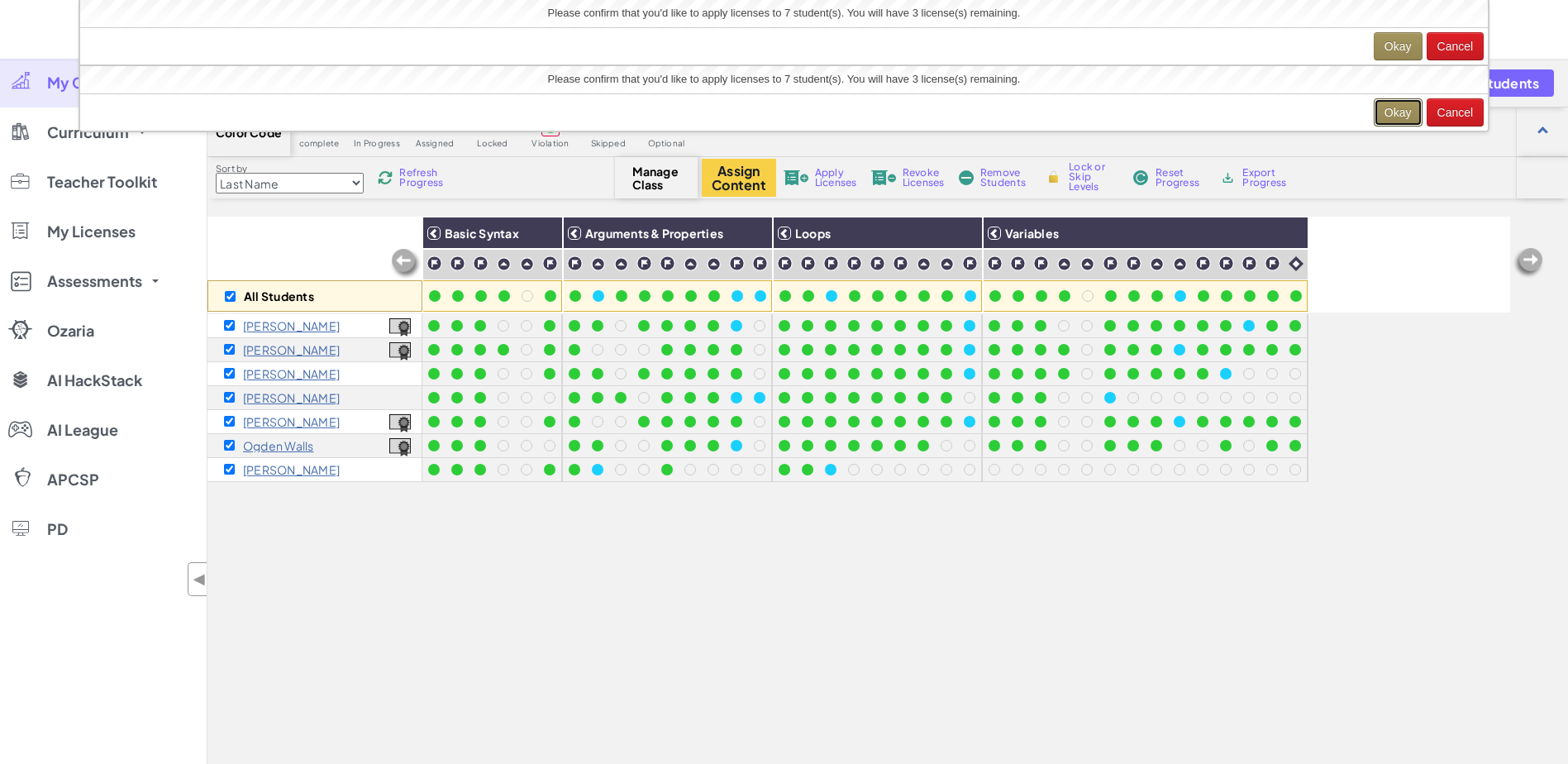
click at [1386, 105] on button "Okay" at bounding box center [1398, 112] width 49 height 28
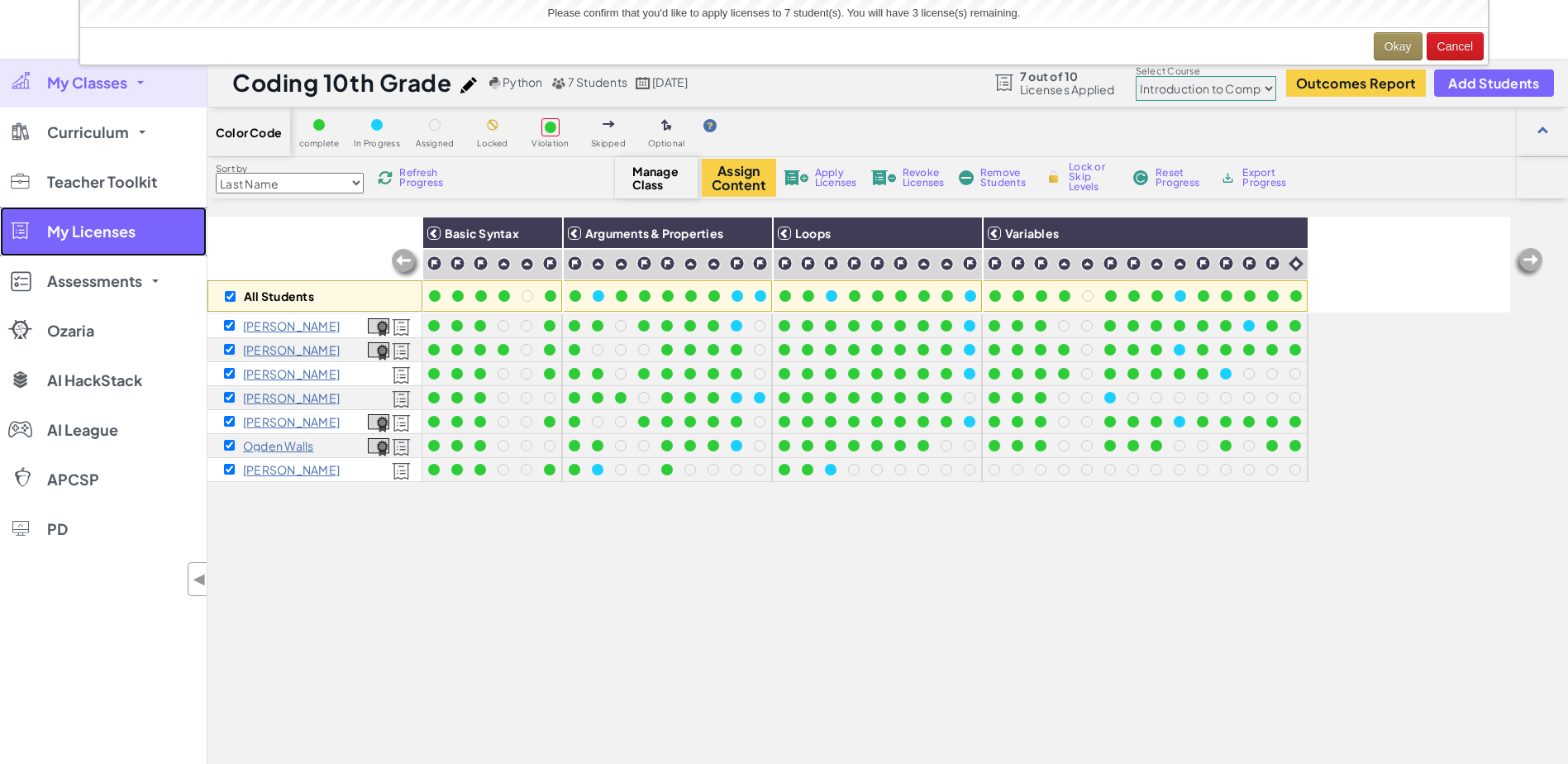
click at [84, 229] on span "My Licenses" at bounding box center [91, 231] width 88 height 15
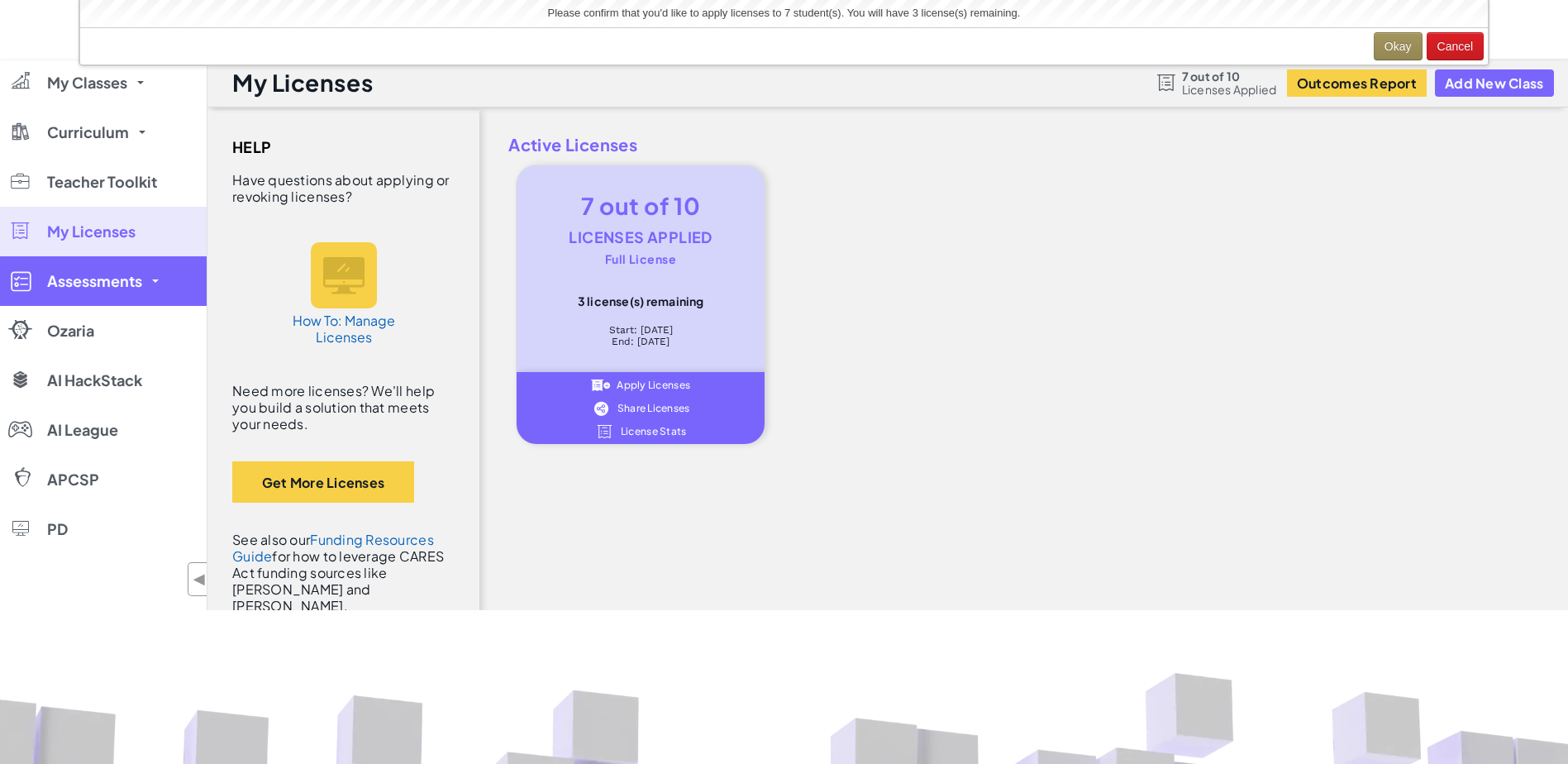
click at [89, 280] on span "Assessments" at bounding box center [95, 281] width 95 height 15
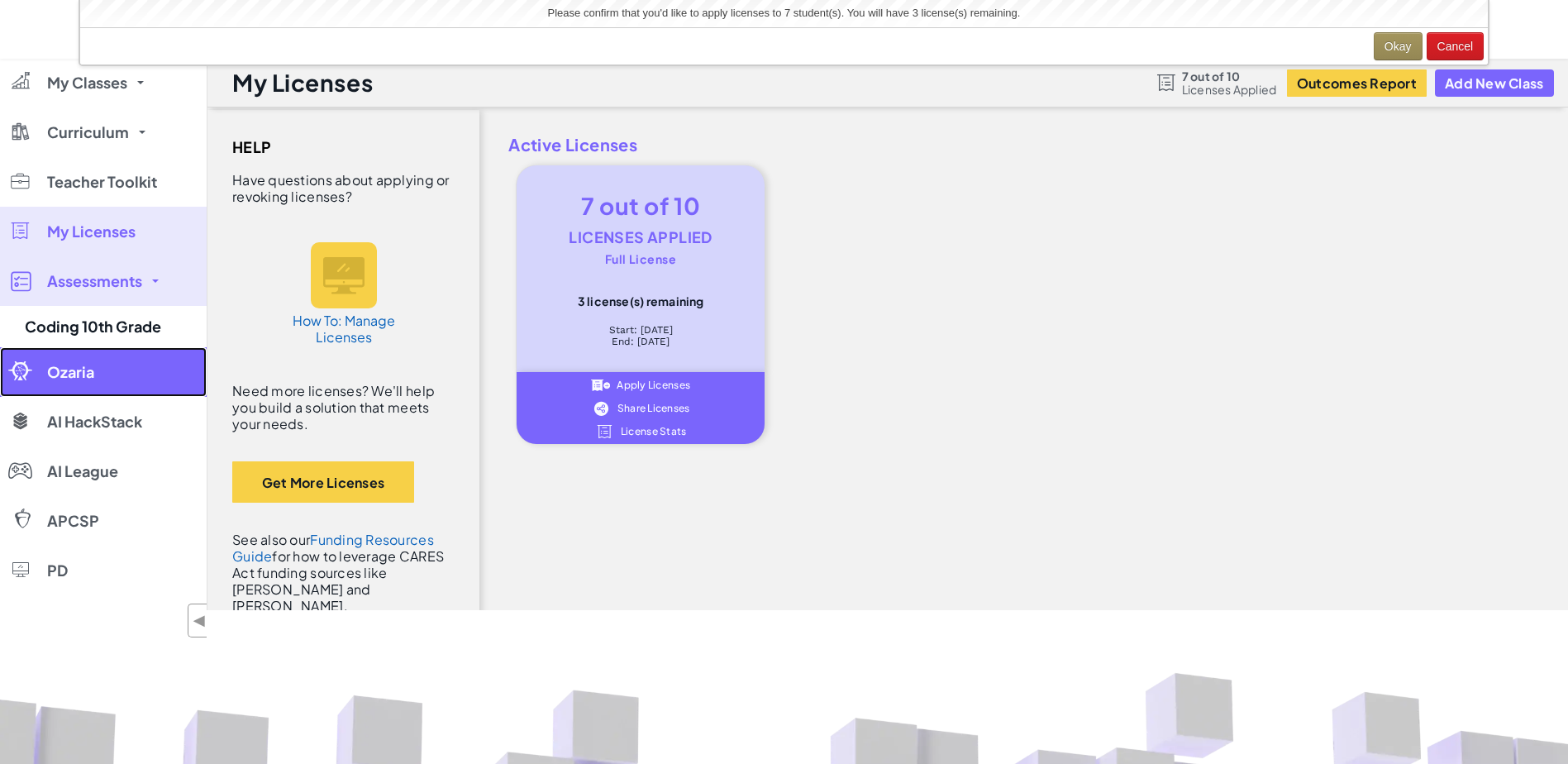
click at [73, 366] on span "Ozaria" at bounding box center [70, 371] width 47 height 15
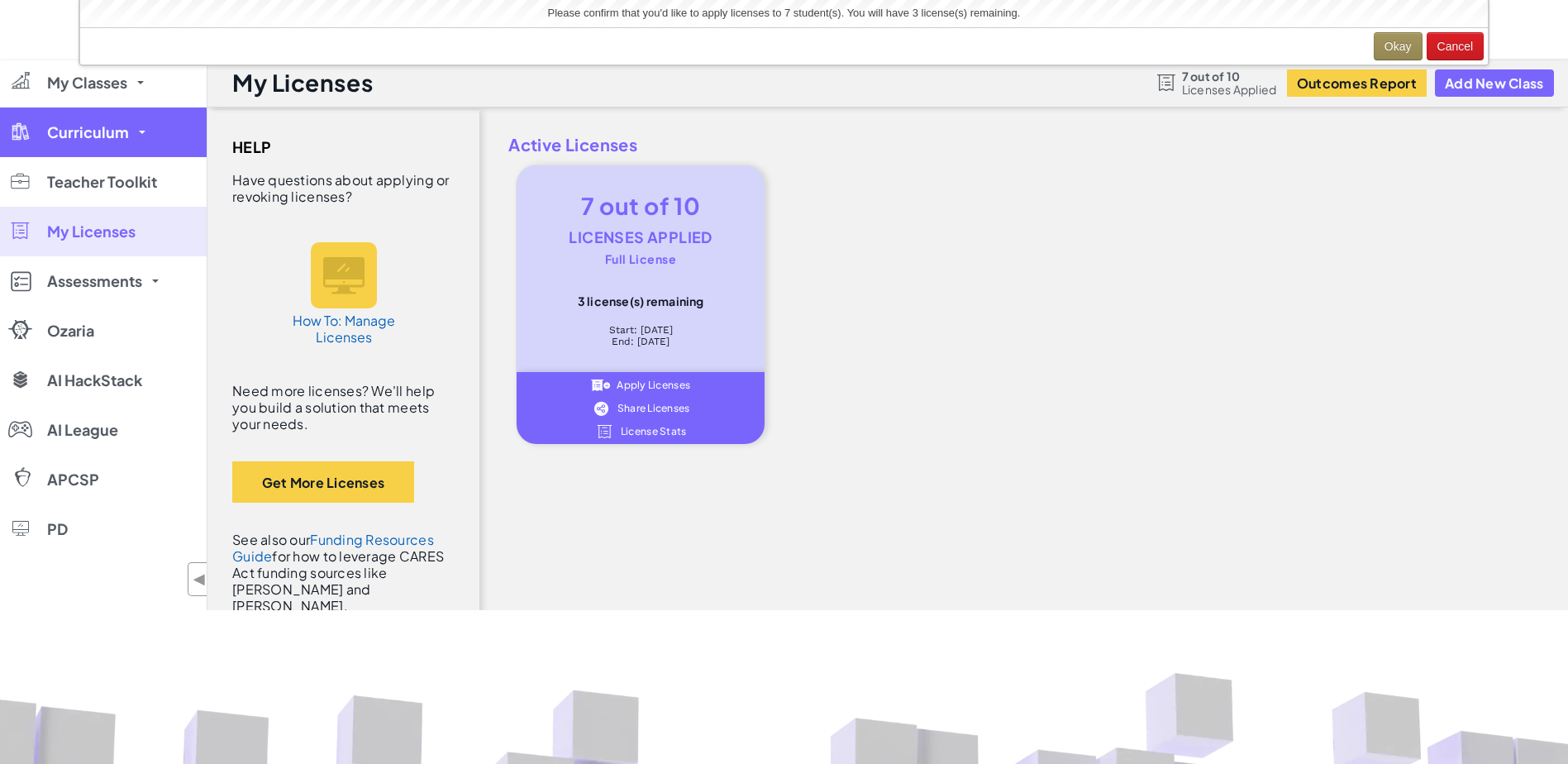
click at [115, 136] on span "Curriculum" at bounding box center [88, 132] width 82 height 15
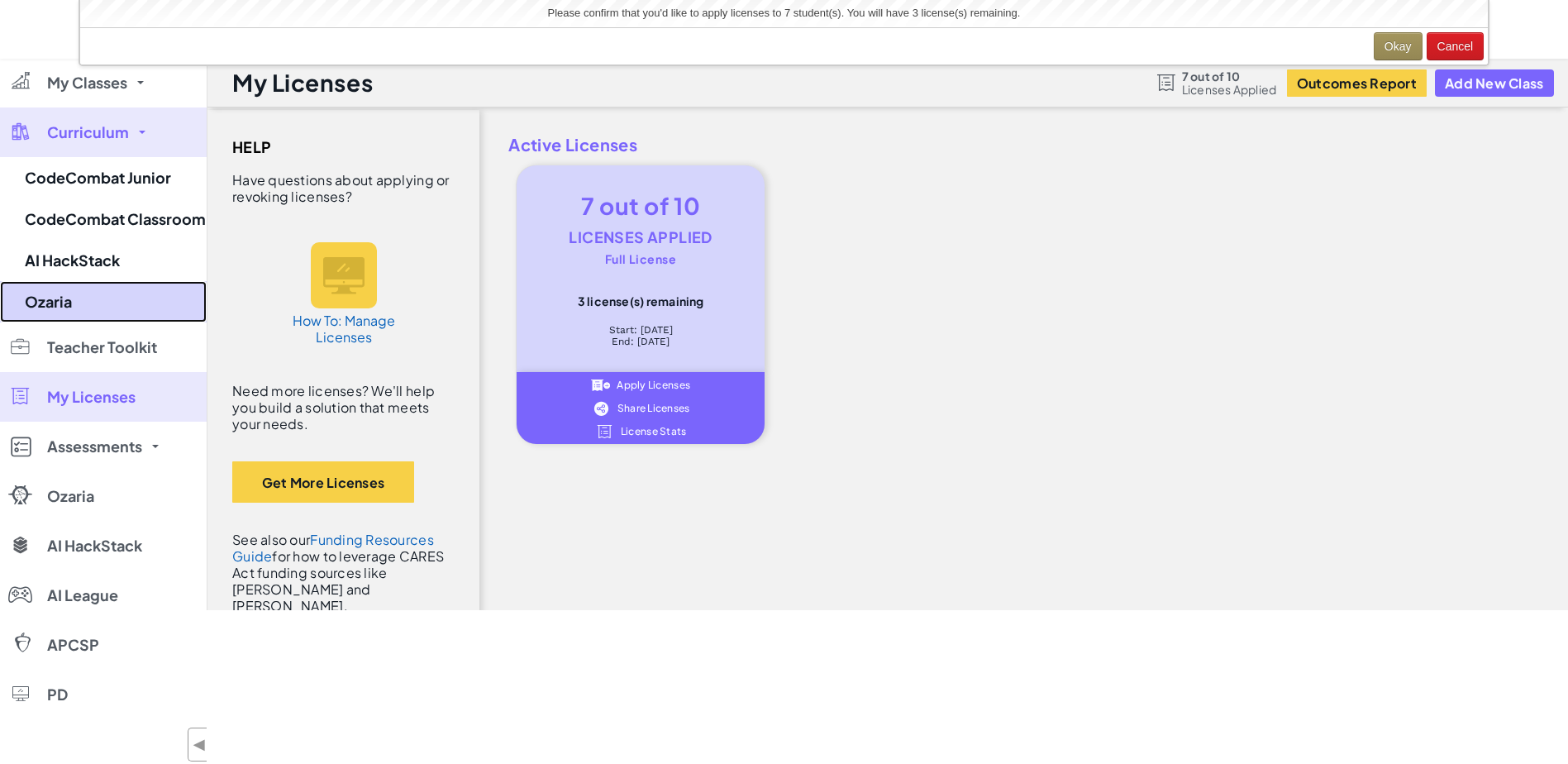
click at [101, 291] on link "Ozaria" at bounding box center [103, 302] width 206 height 42
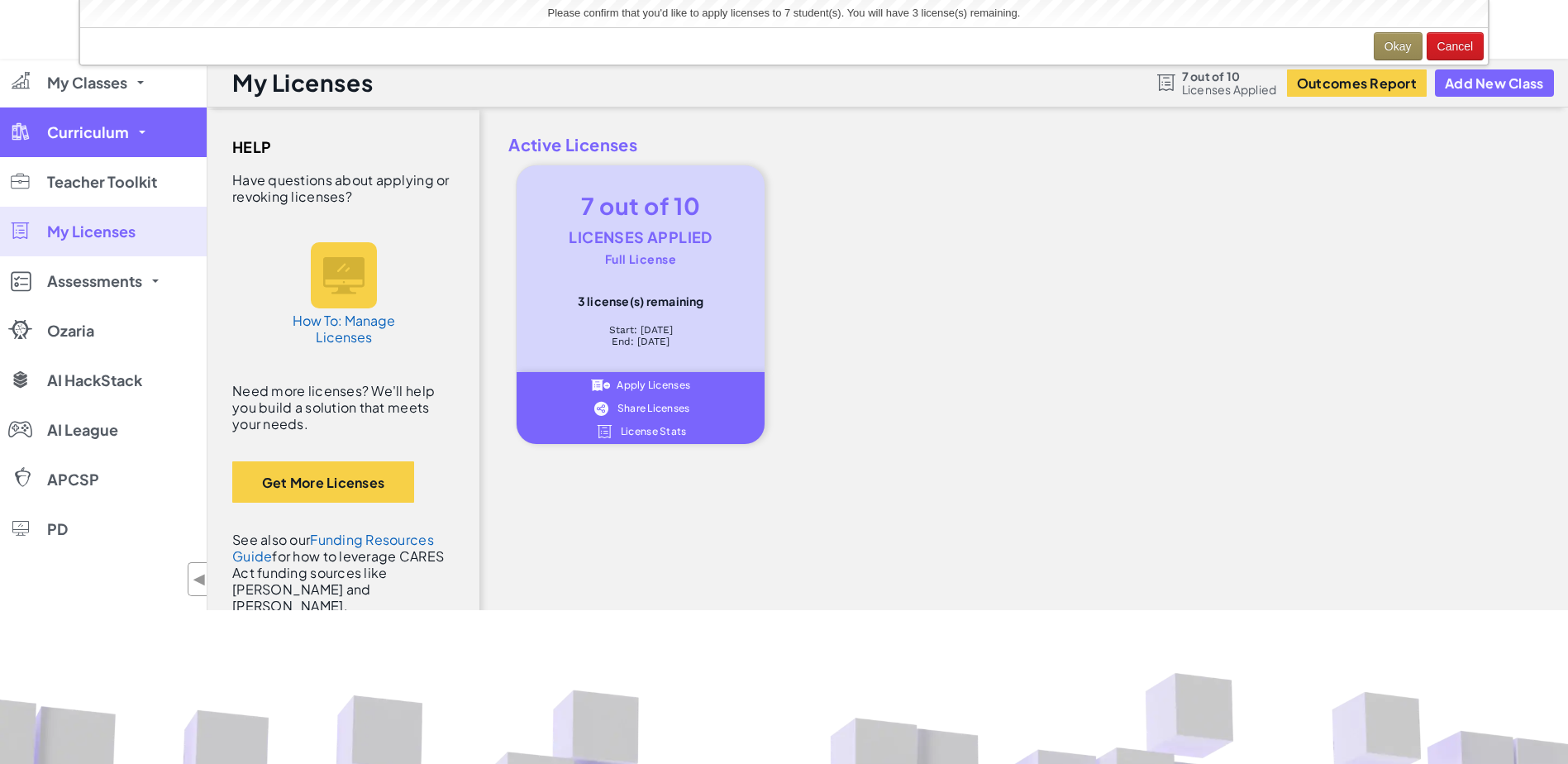
click at [35, 130] on link "Curriculum" at bounding box center [103, 132] width 206 height 49
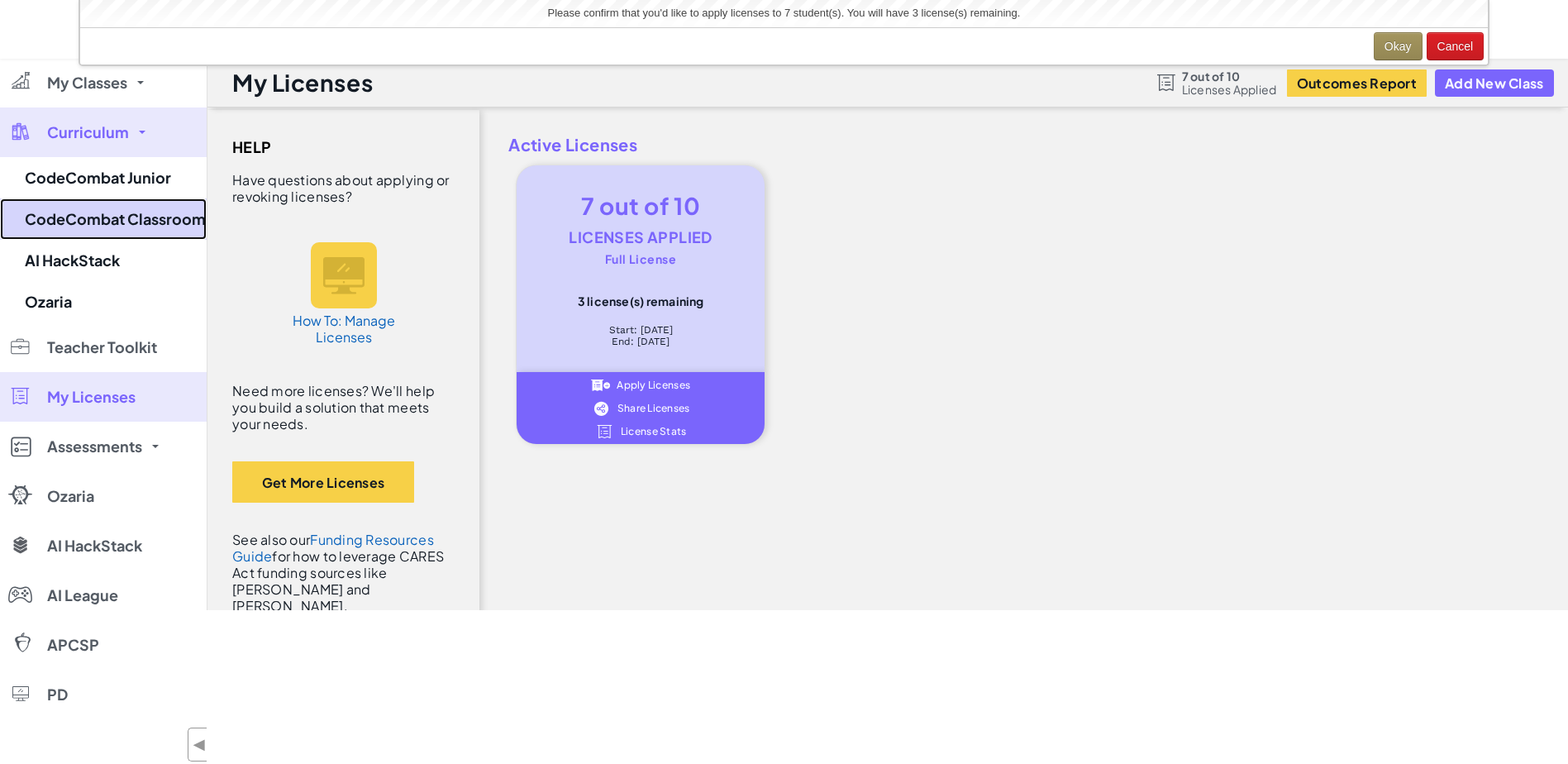
click at [70, 216] on link "CodeCombat Classroom" at bounding box center [103, 219] width 206 height 42
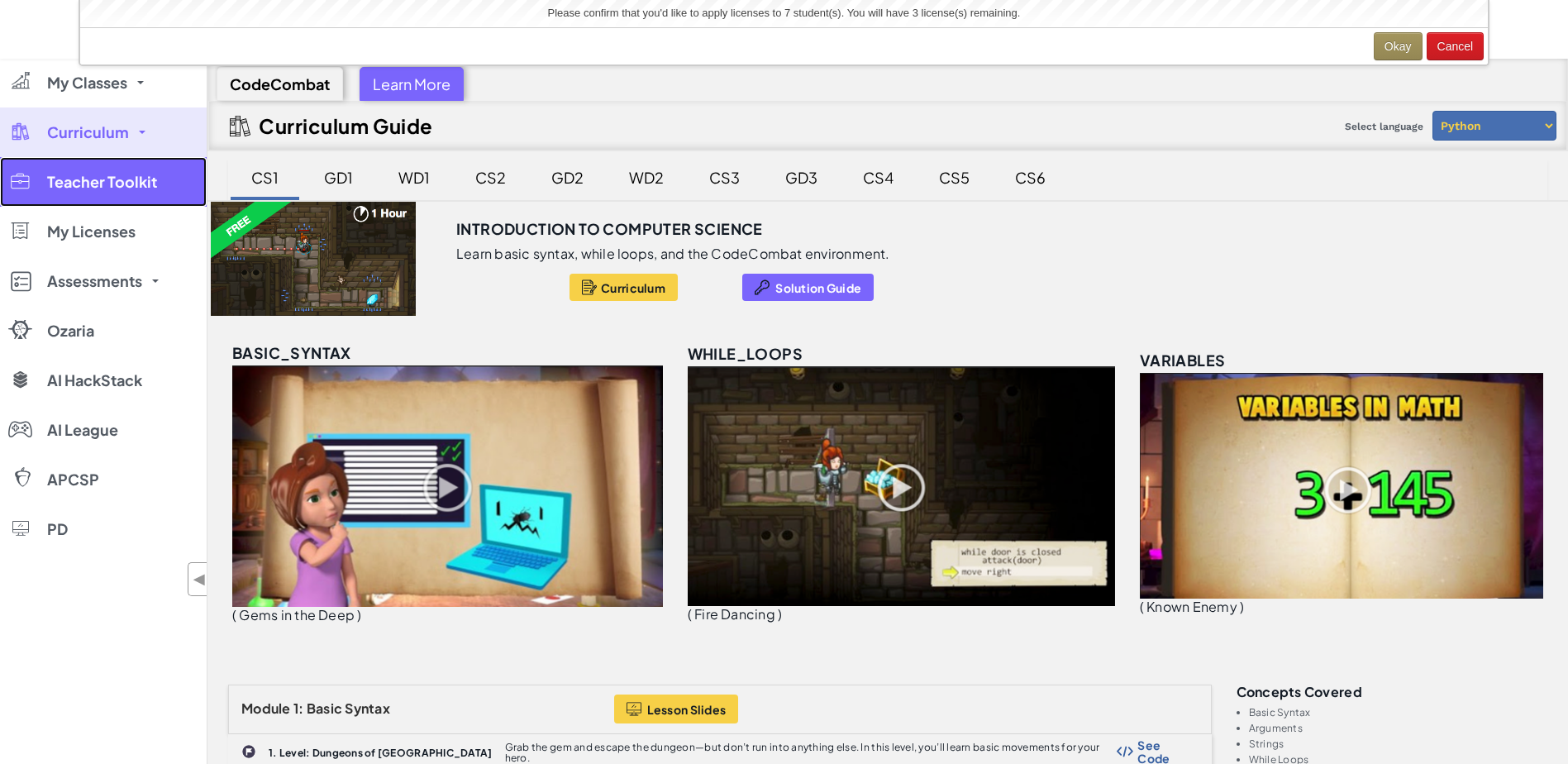
click at [130, 189] on span "Teacher Toolkit" at bounding box center [101, 181] width 110 height 15
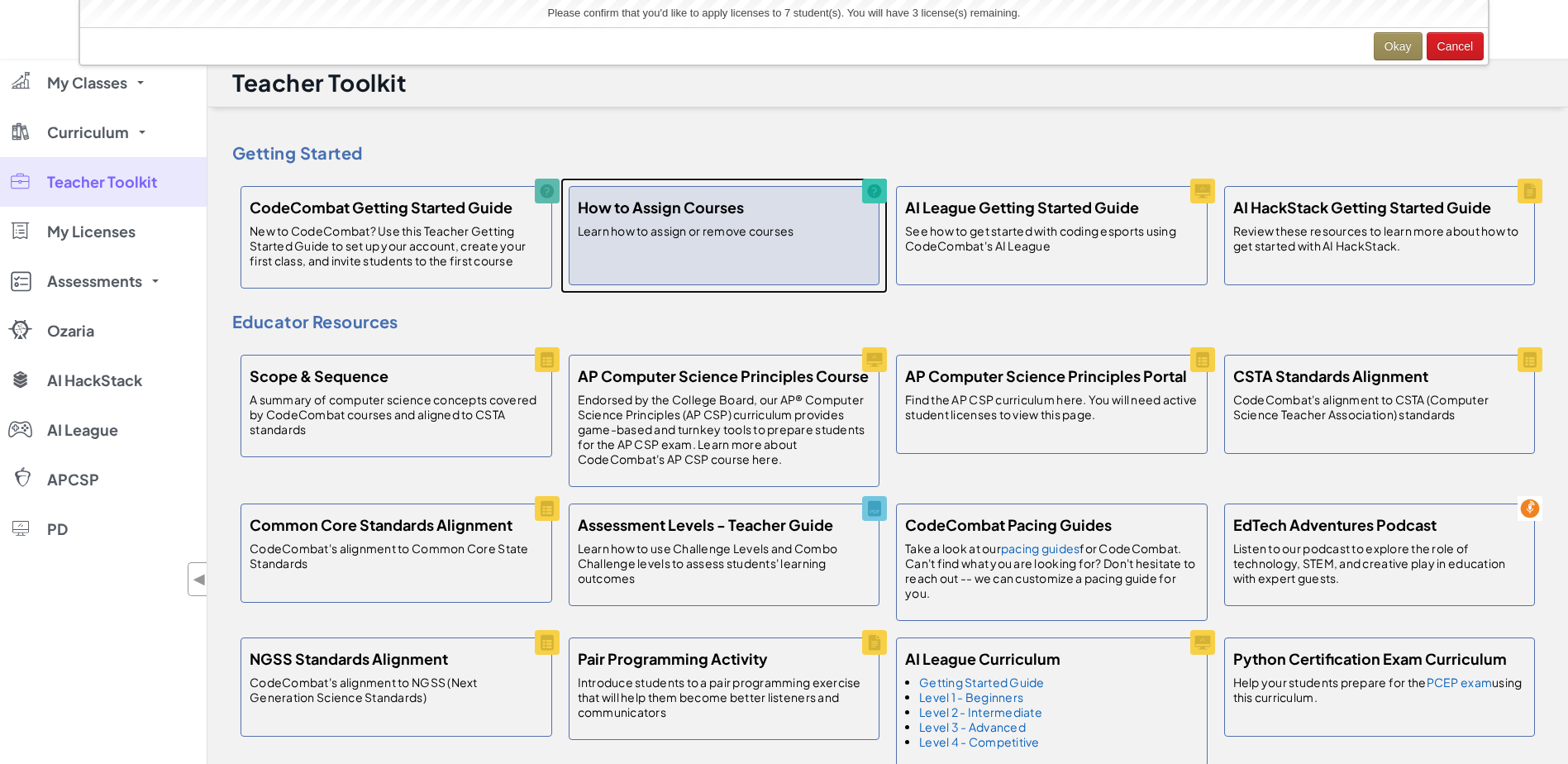
click at [721, 234] on p "Learn how to assign or remove courses" at bounding box center [686, 230] width 217 height 15
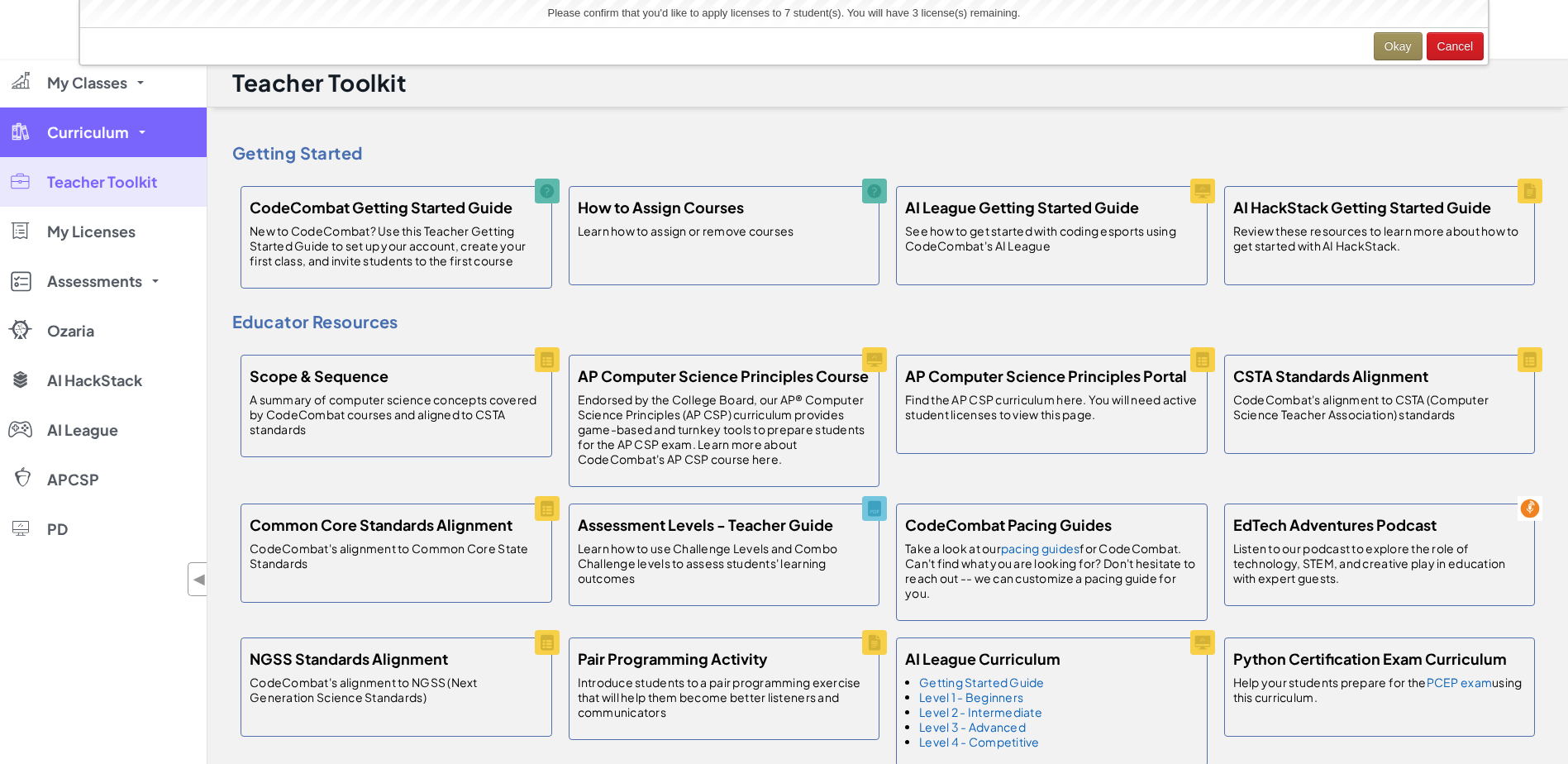
click at [86, 138] on span "Curriculum" at bounding box center [88, 132] width 82 height 15
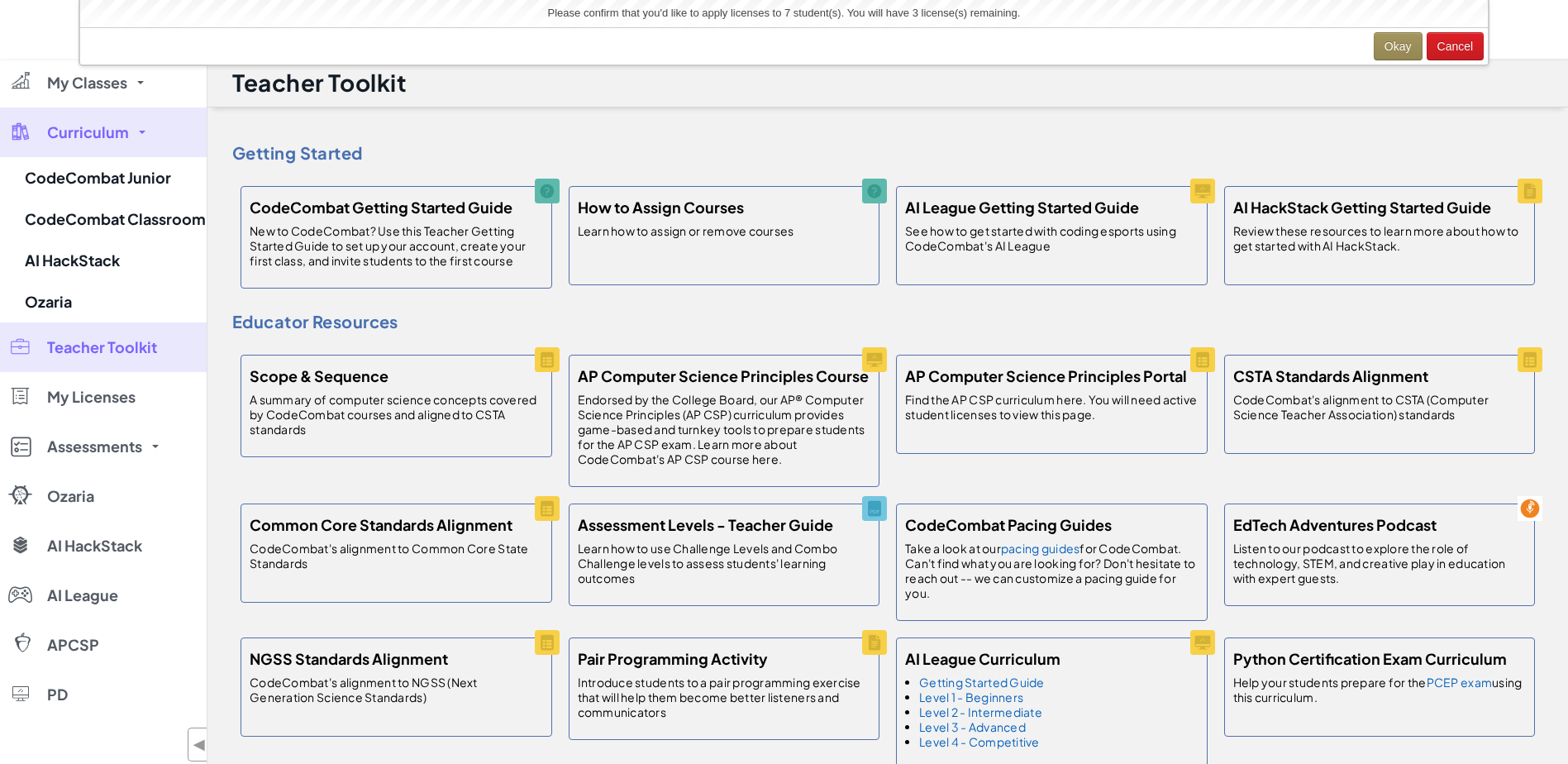
click at [27, 133] on div at bounding box center [21, 131] width 24 height 19
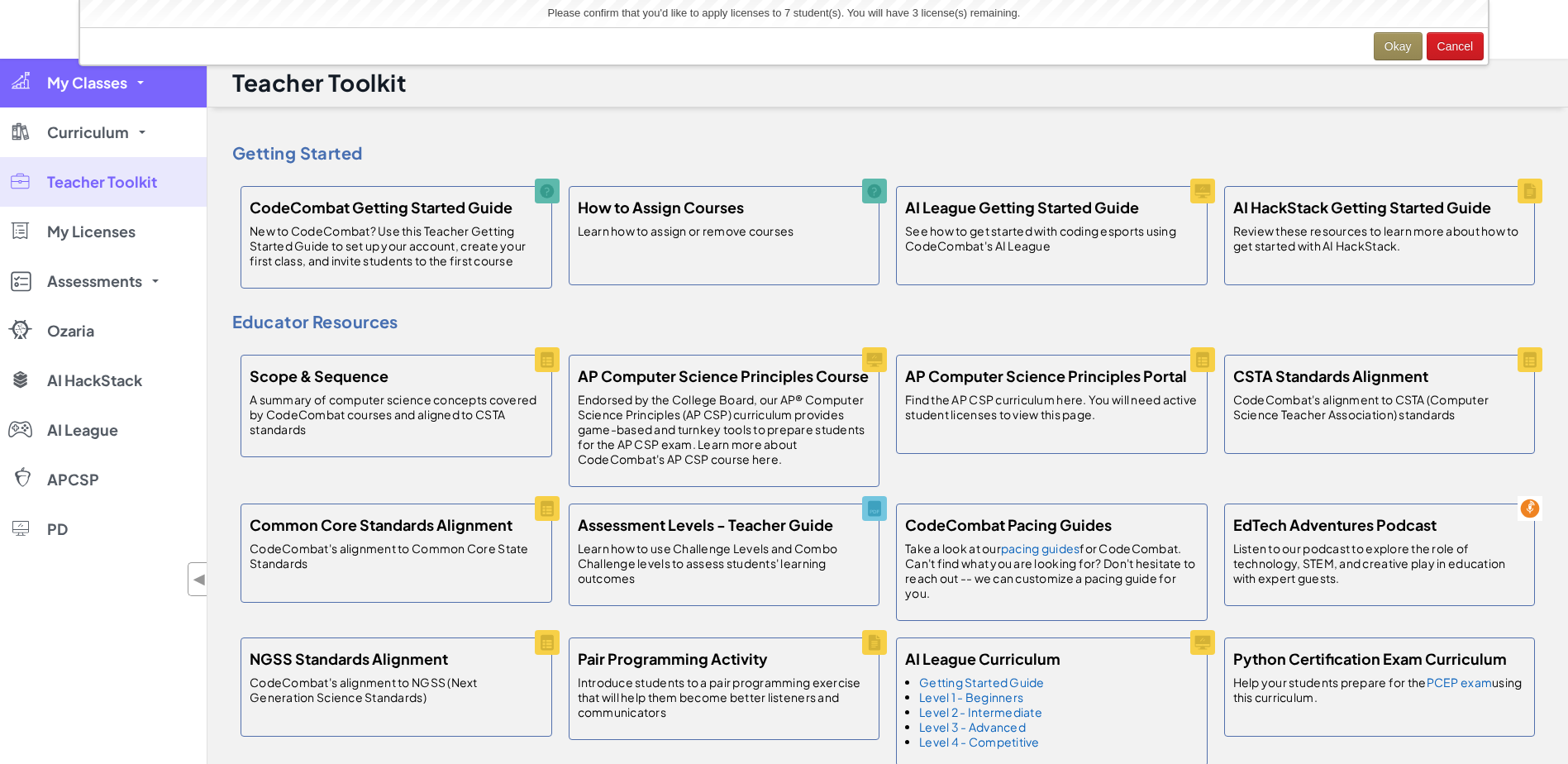
click at [86, 75] on span "My Classes" at bounding box center [87, 82] width 80 height 15
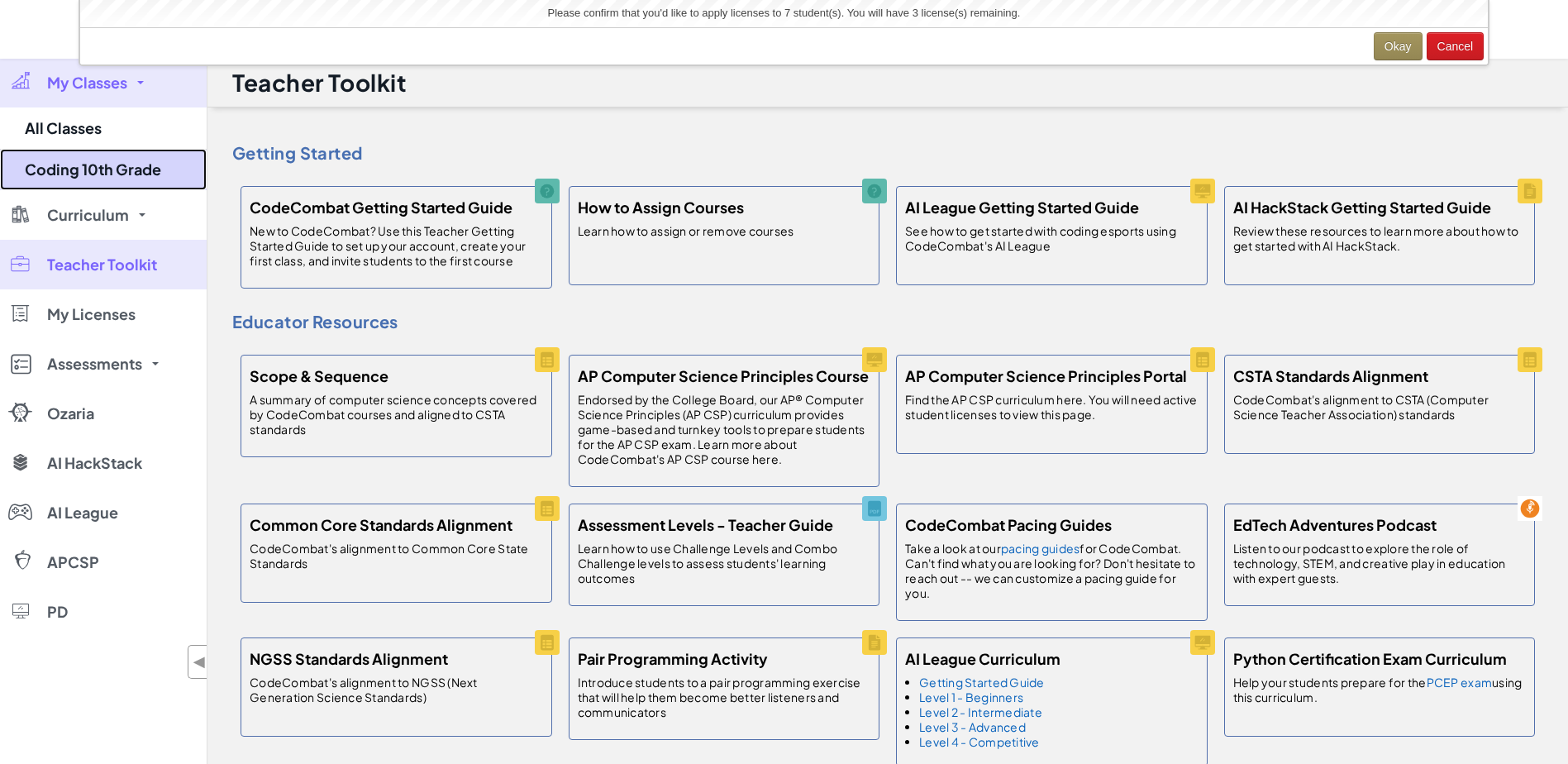
click at [82, 167] on link "Coding 10th Grade" at bounding box center [103, 170] width 206 height 42
select select "560f1a9f22961295f9427742"
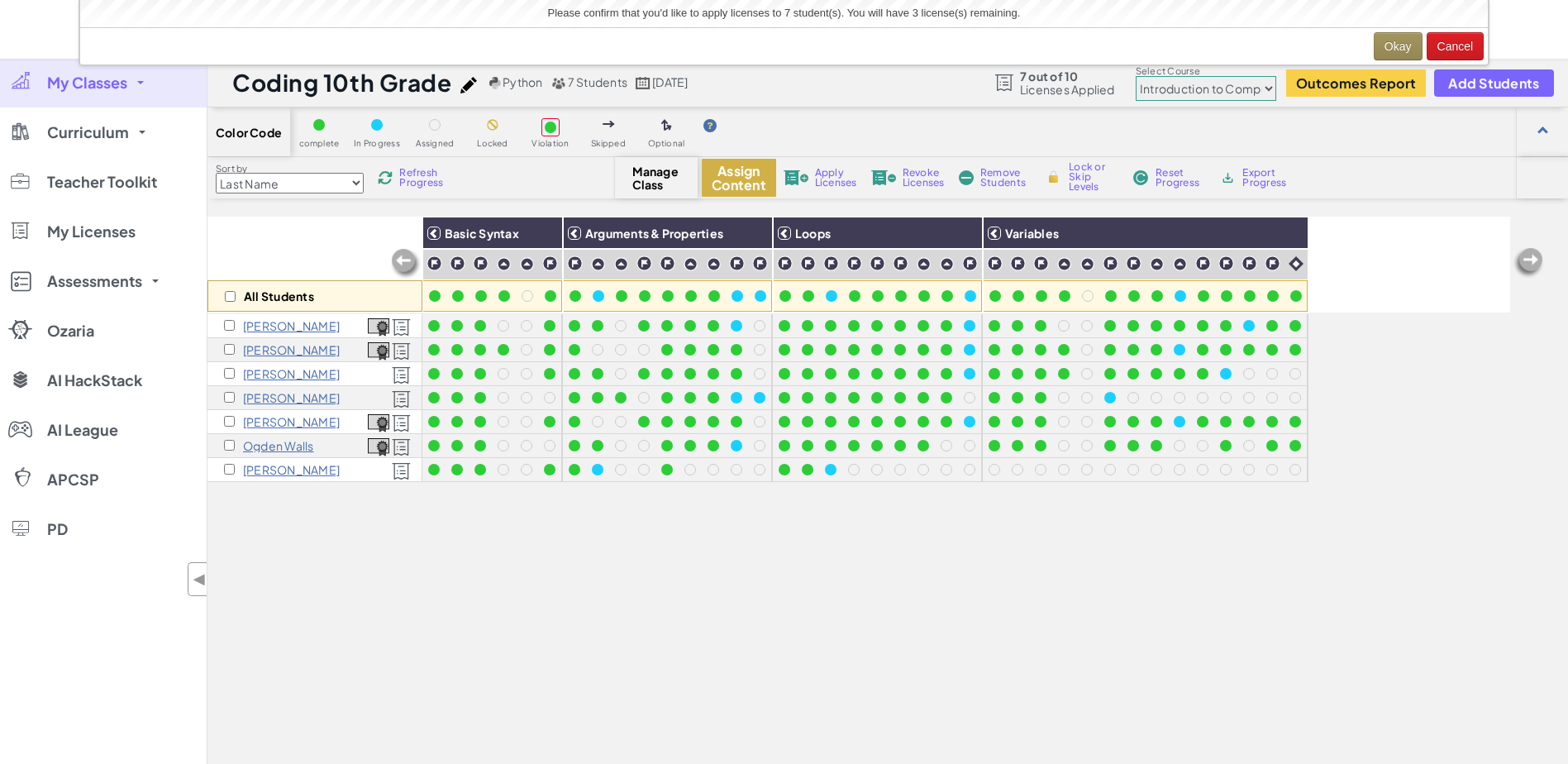
click at [735, 182] on button "Assign Content" at bounding box center [739, 178] width 75 height 38
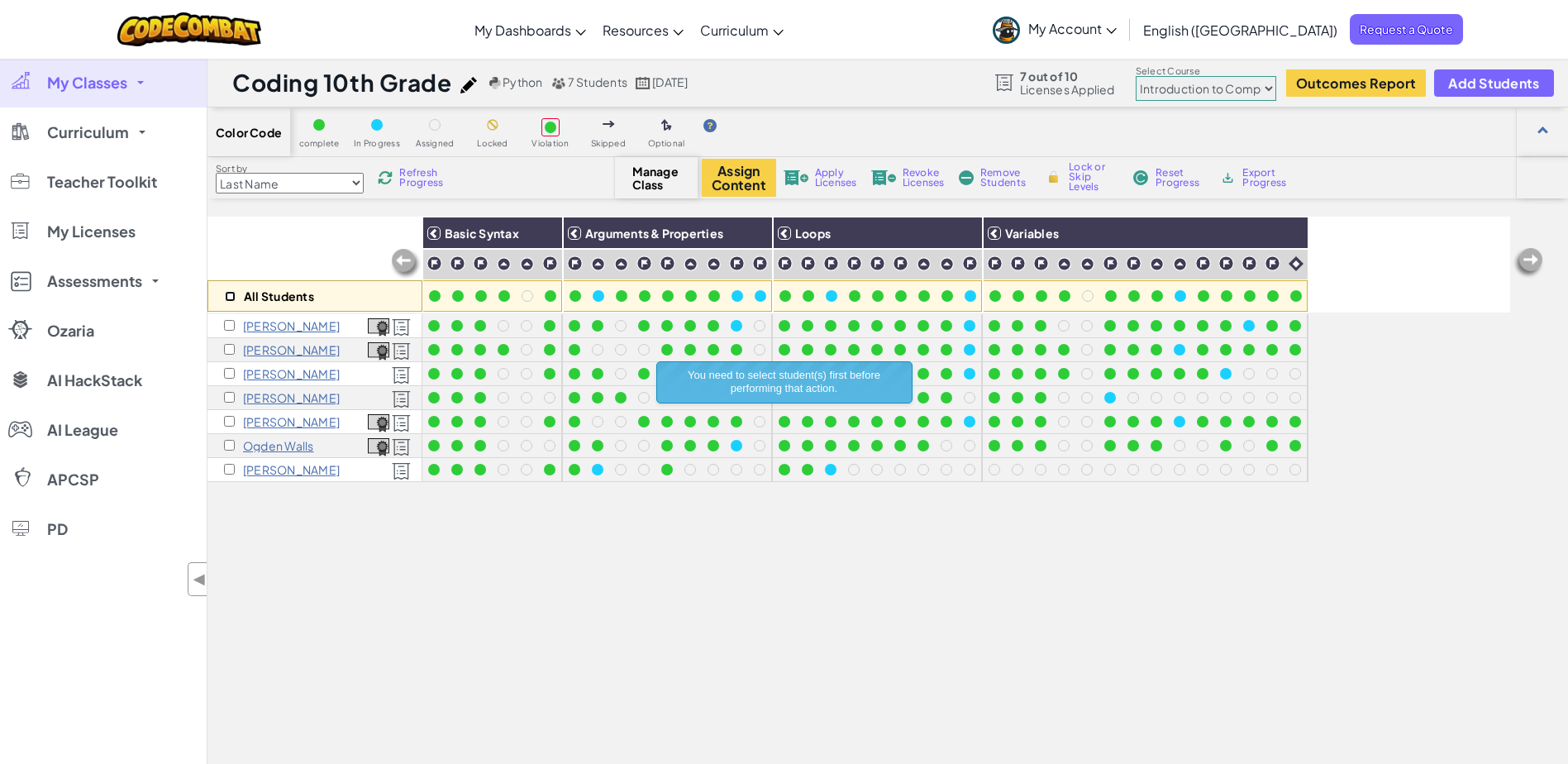
click at [226, 293] on input "checkbox" at bounding box center [230, 297] width 10 height 10
checkbox input "true"
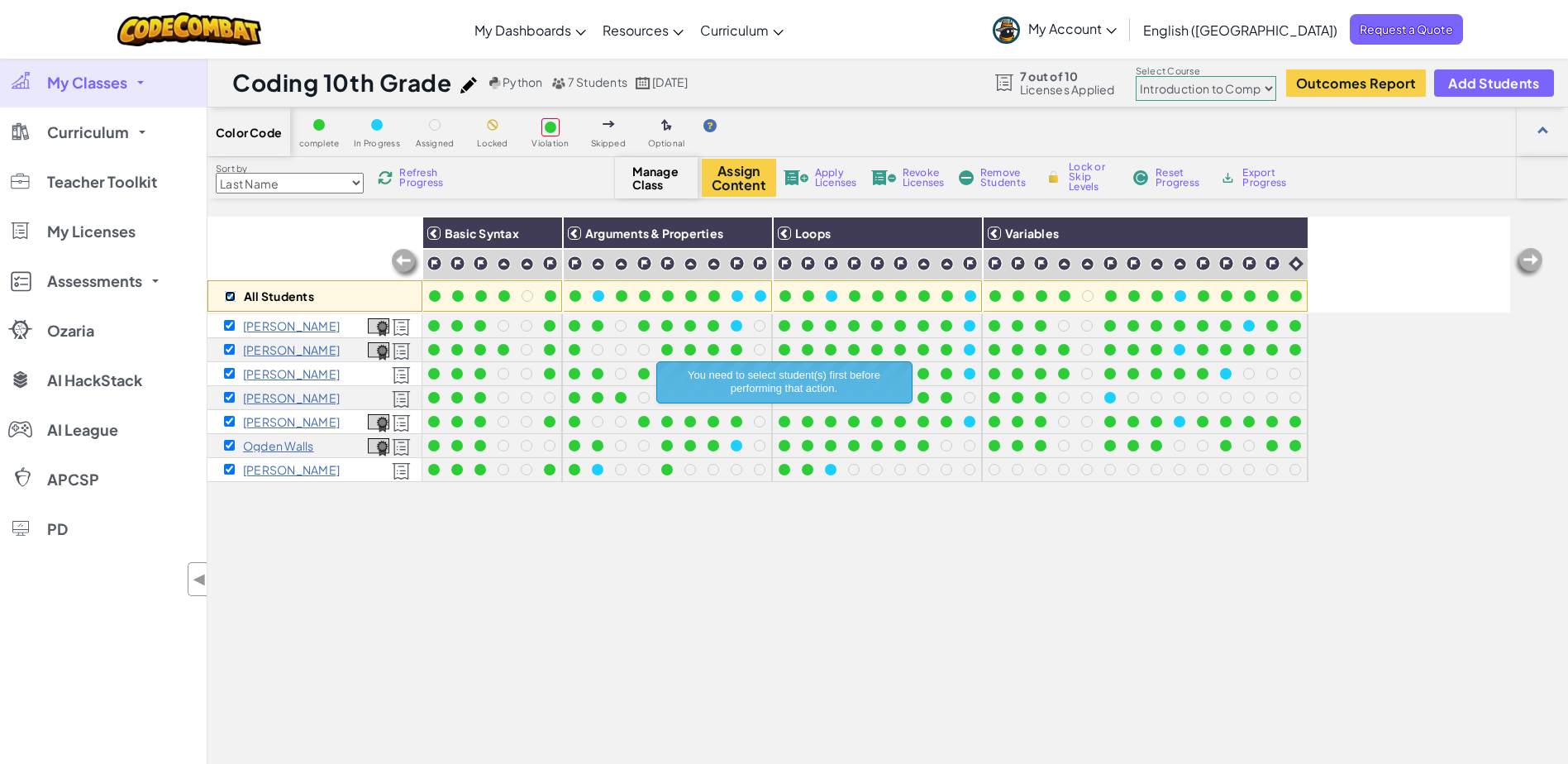
checkbox input "true"
click at [732, 184] on button "Assign Content" at bounding box center [739, 178] width 75 height 38
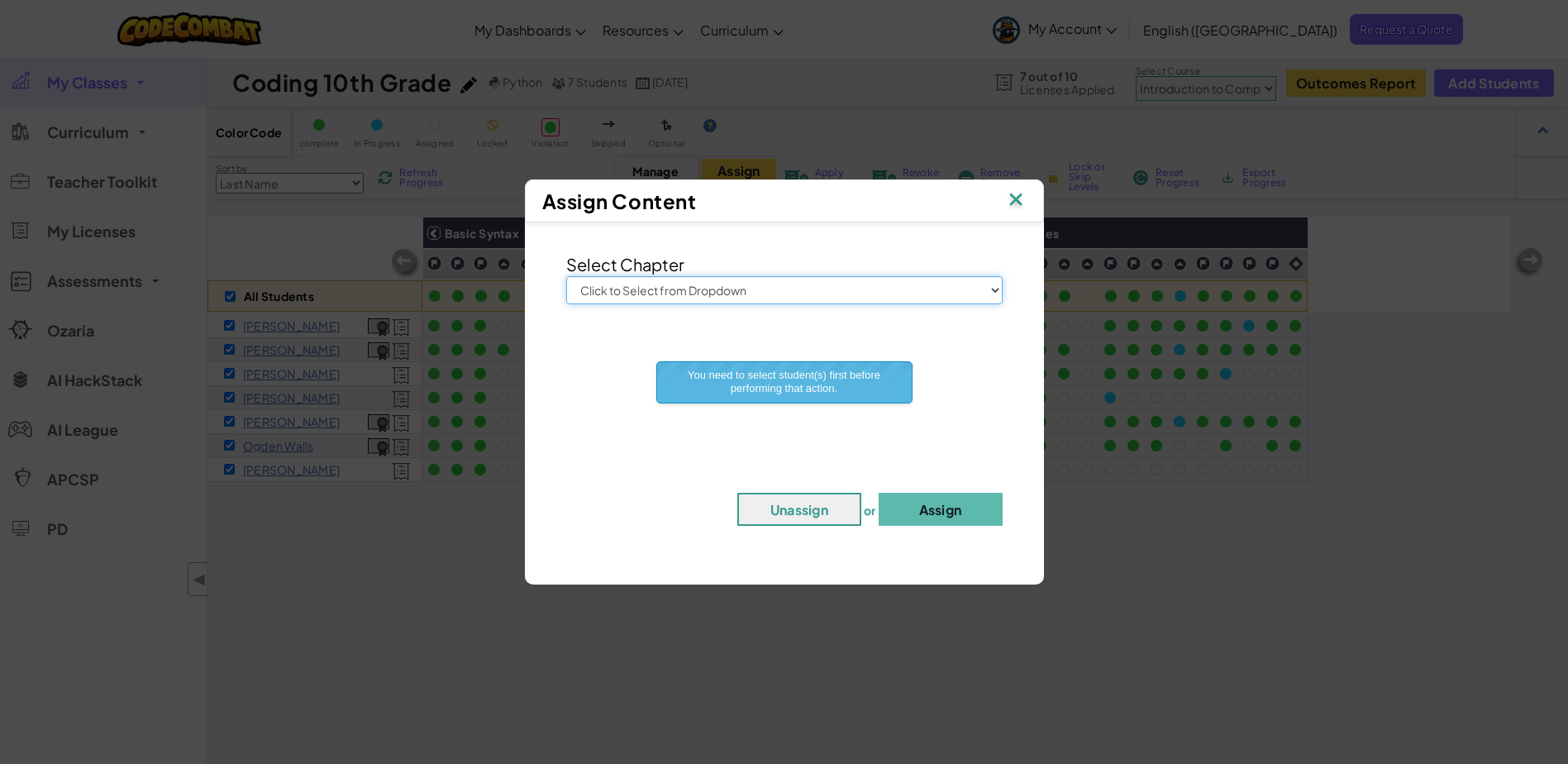
click at [726, 300] on select "Click to Select from Dropdown Junior Introduction to Computer Science Game Deve…" at bounding box center [784, 290] width 436 height 28
select select "Introduction to Computer Science"
click at [566, 276] on select "Click to Select from Dropdown Junior Introduction to Computer Science Game Deve…" at bounding box center [784, 290] width 436 height 28
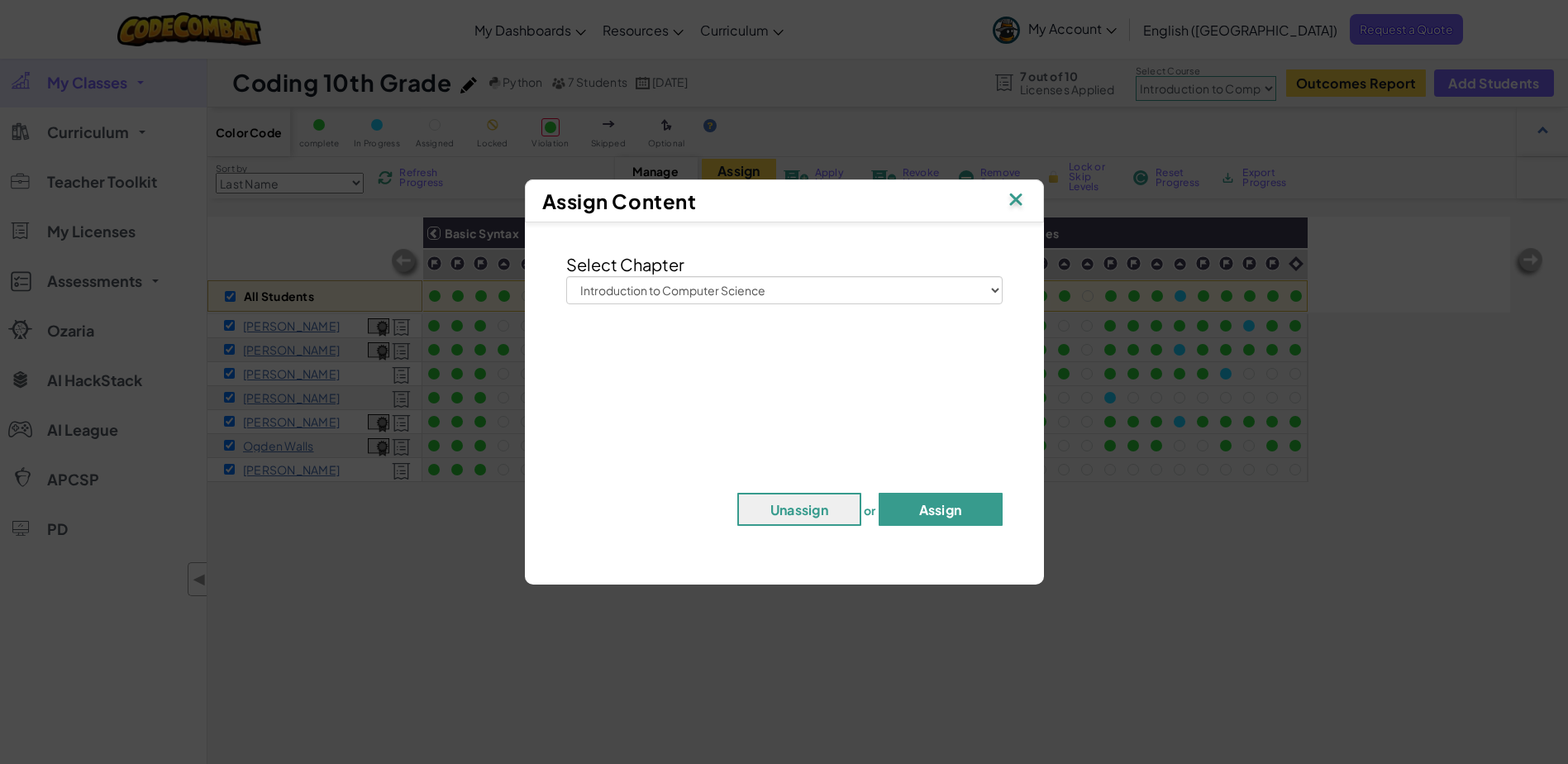
click at [944, 504] on button "Assign" at bounding box center [940, 509] width 124 height 33
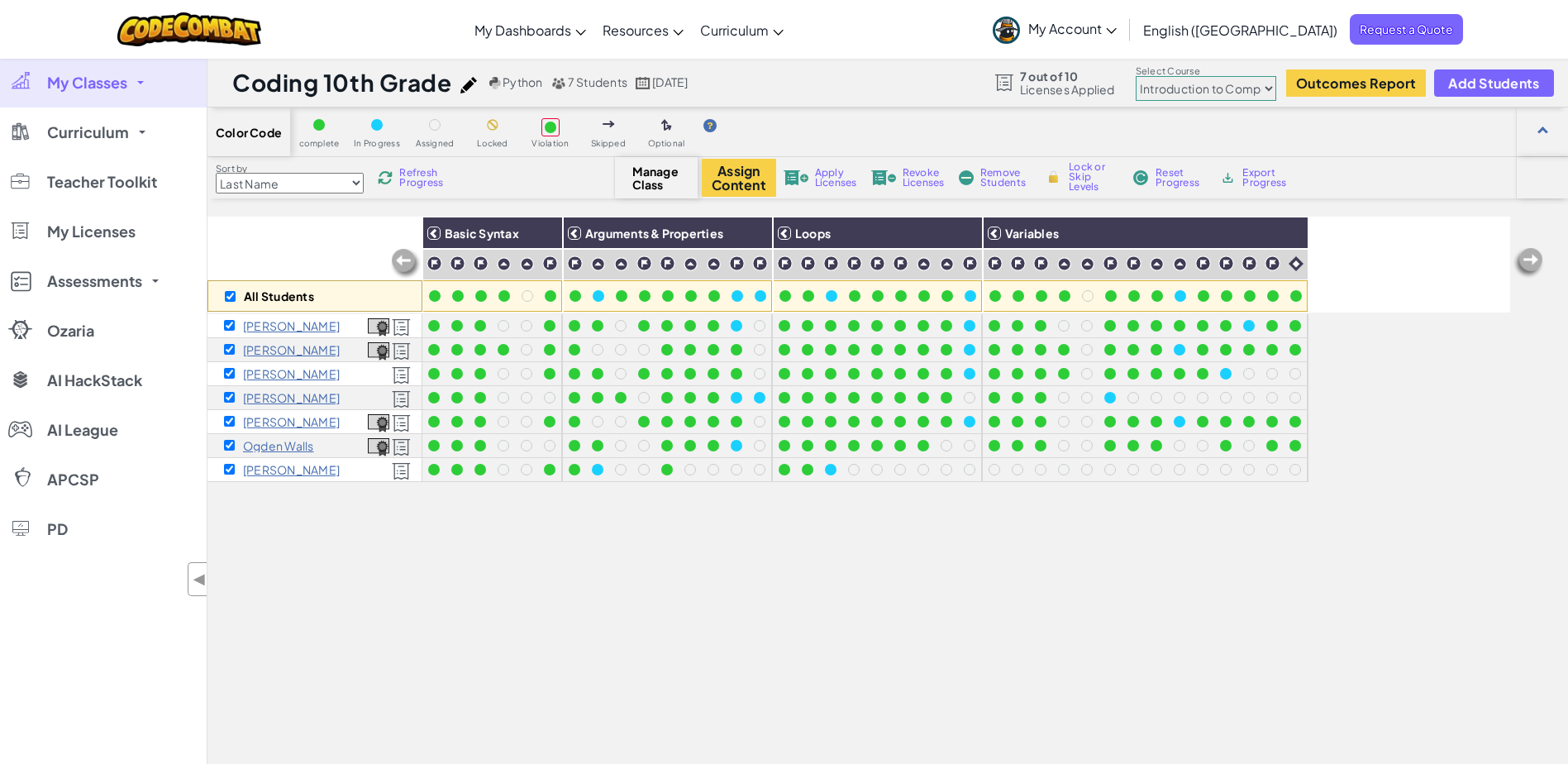
click at [1540, 251] on img at bounding box center [1528, 263] width 33 height 33
click at [41, 228] on link "My Licenses" at bounding box center [103, 231] width 206 height 49
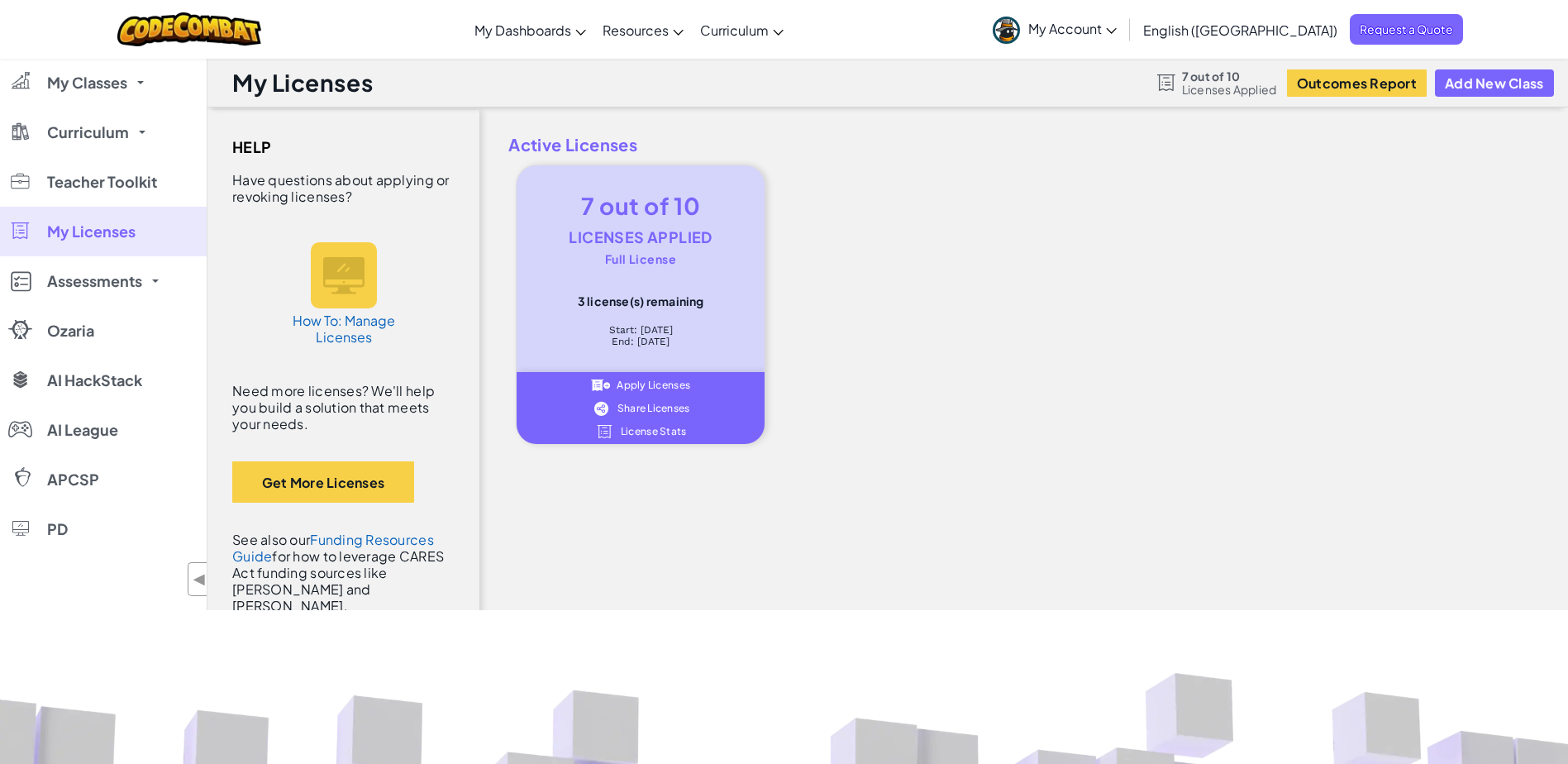
click at [650, 403] on span "Share Licenses" at bounding box center [654, 408] width 73 height 10
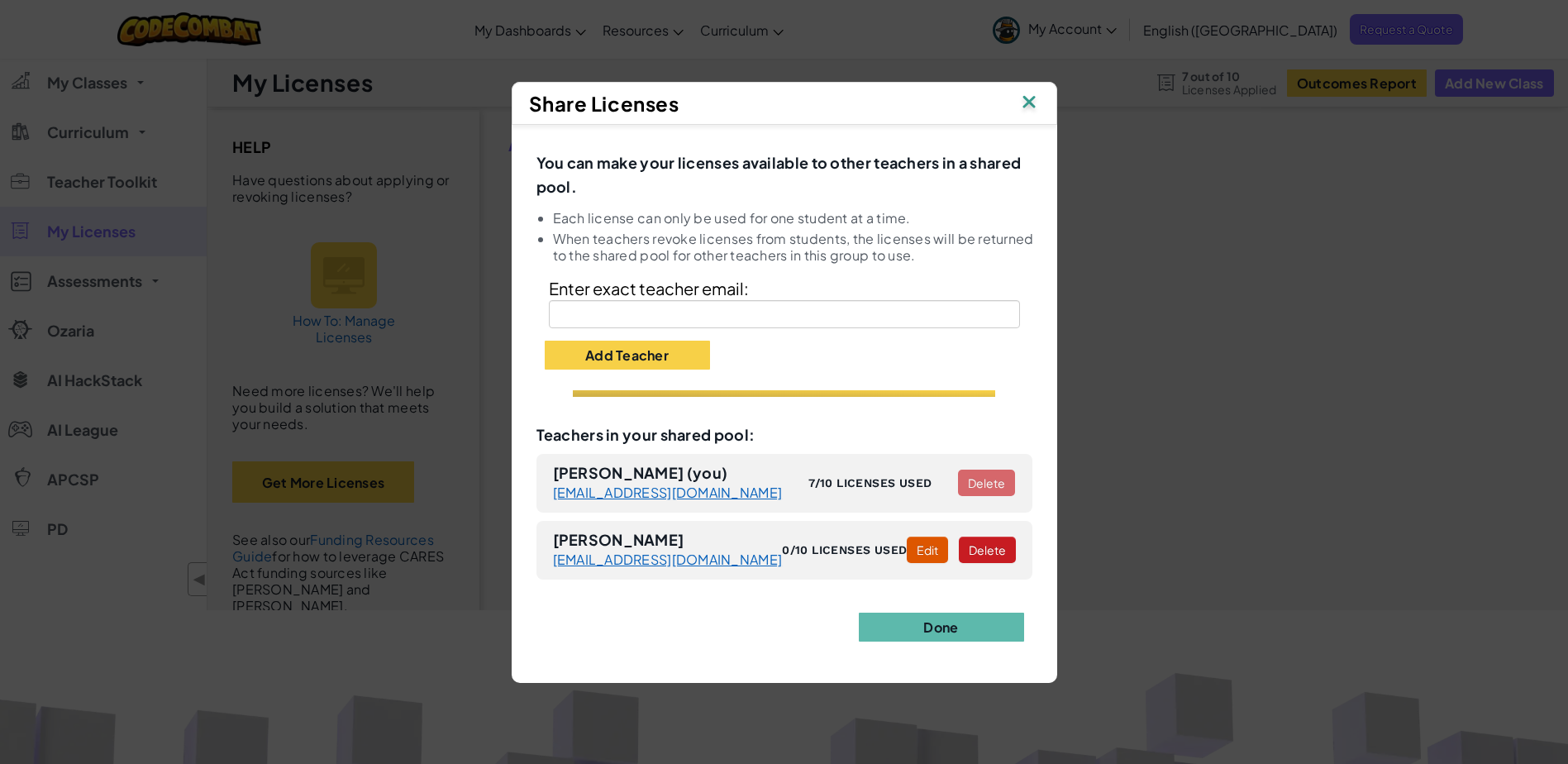
click at [1036, 99] on img at bounding box center [1029, 103] width 22 height 25
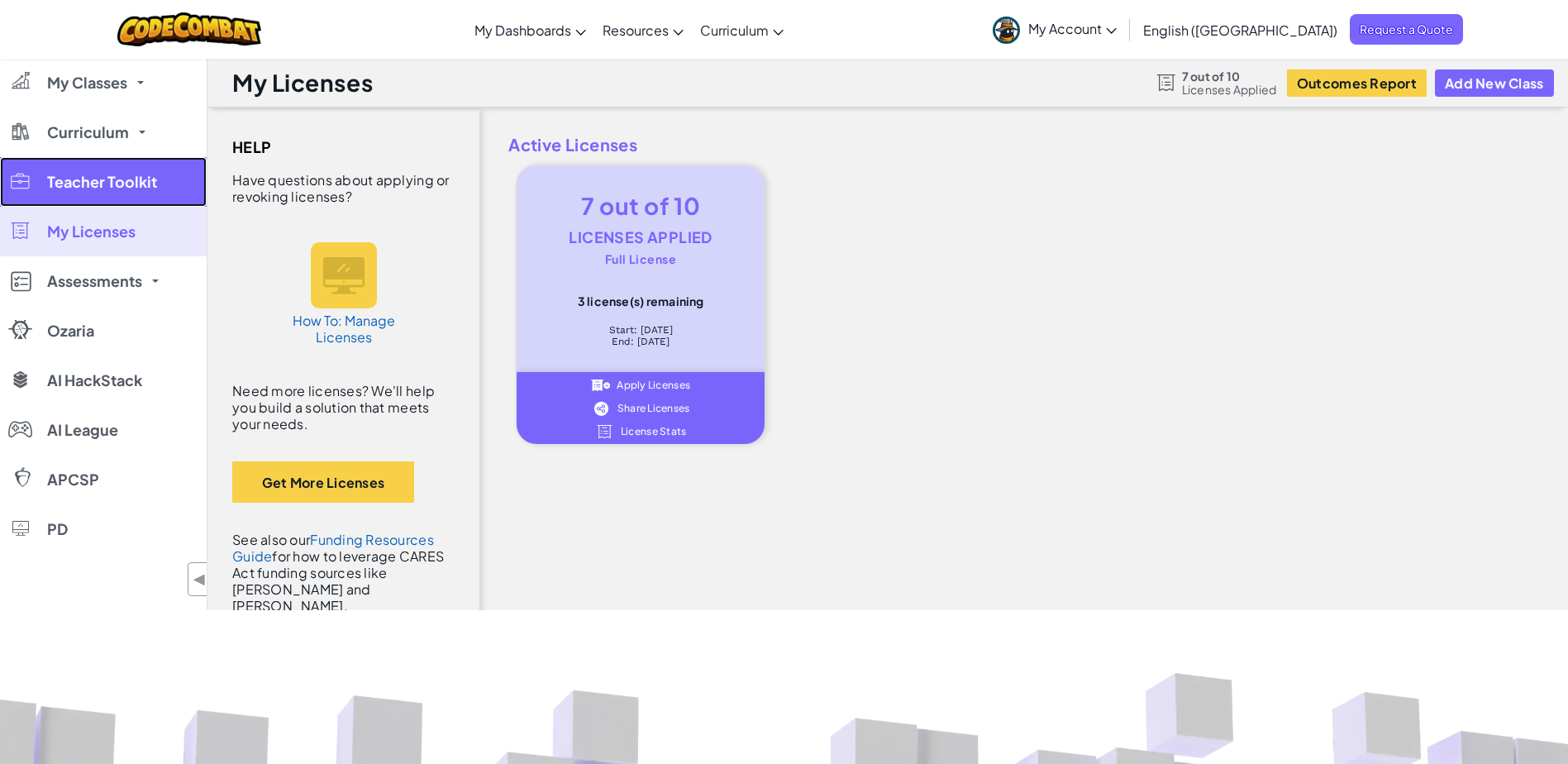
click at [115, 174] on span "Teacher Toolkit" at bounding box center [101, 181] width 110 height 15
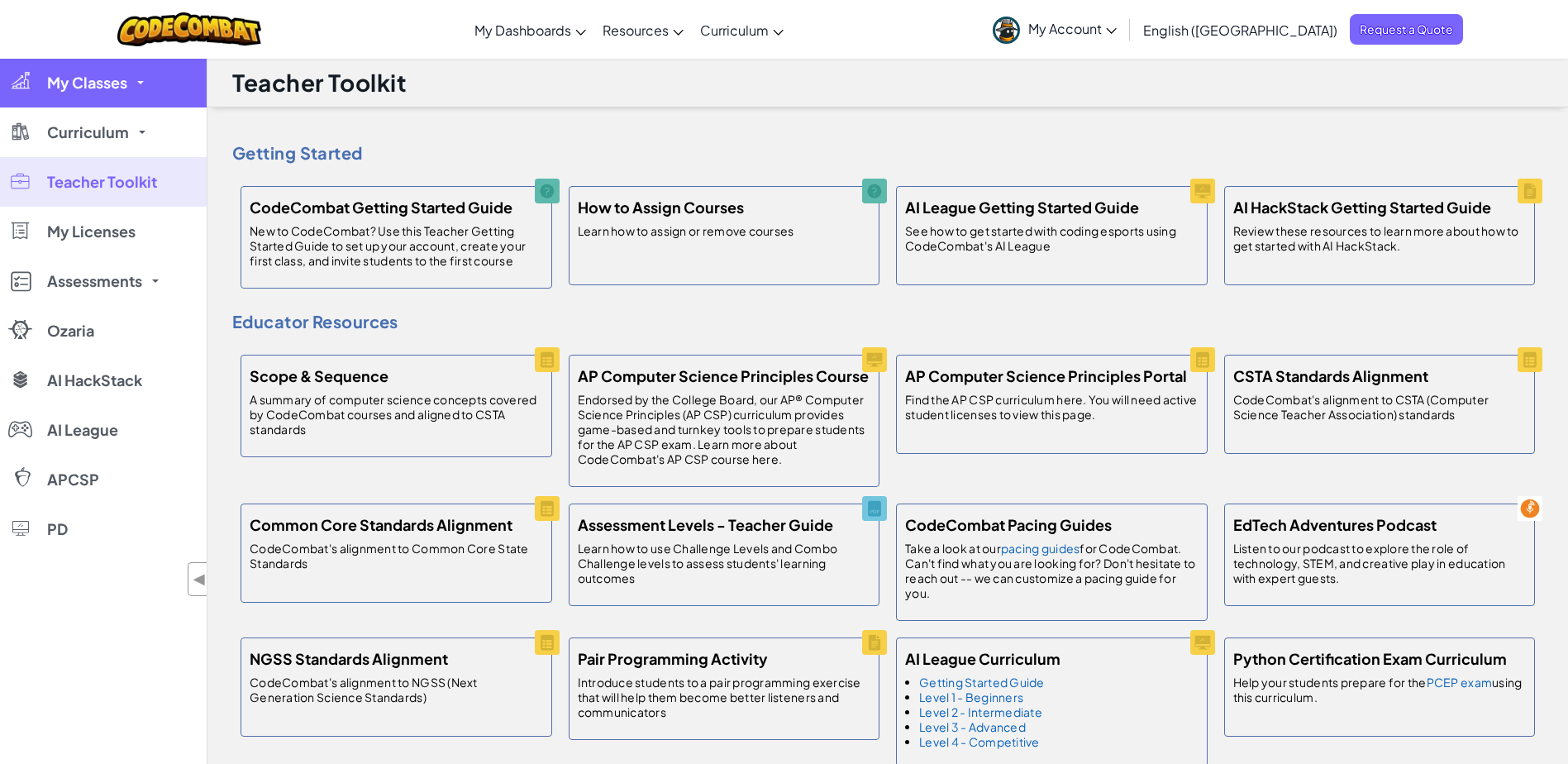
click at [49, 75] on span "My Classes" at bounding box center [87, 82] width 80 height 15
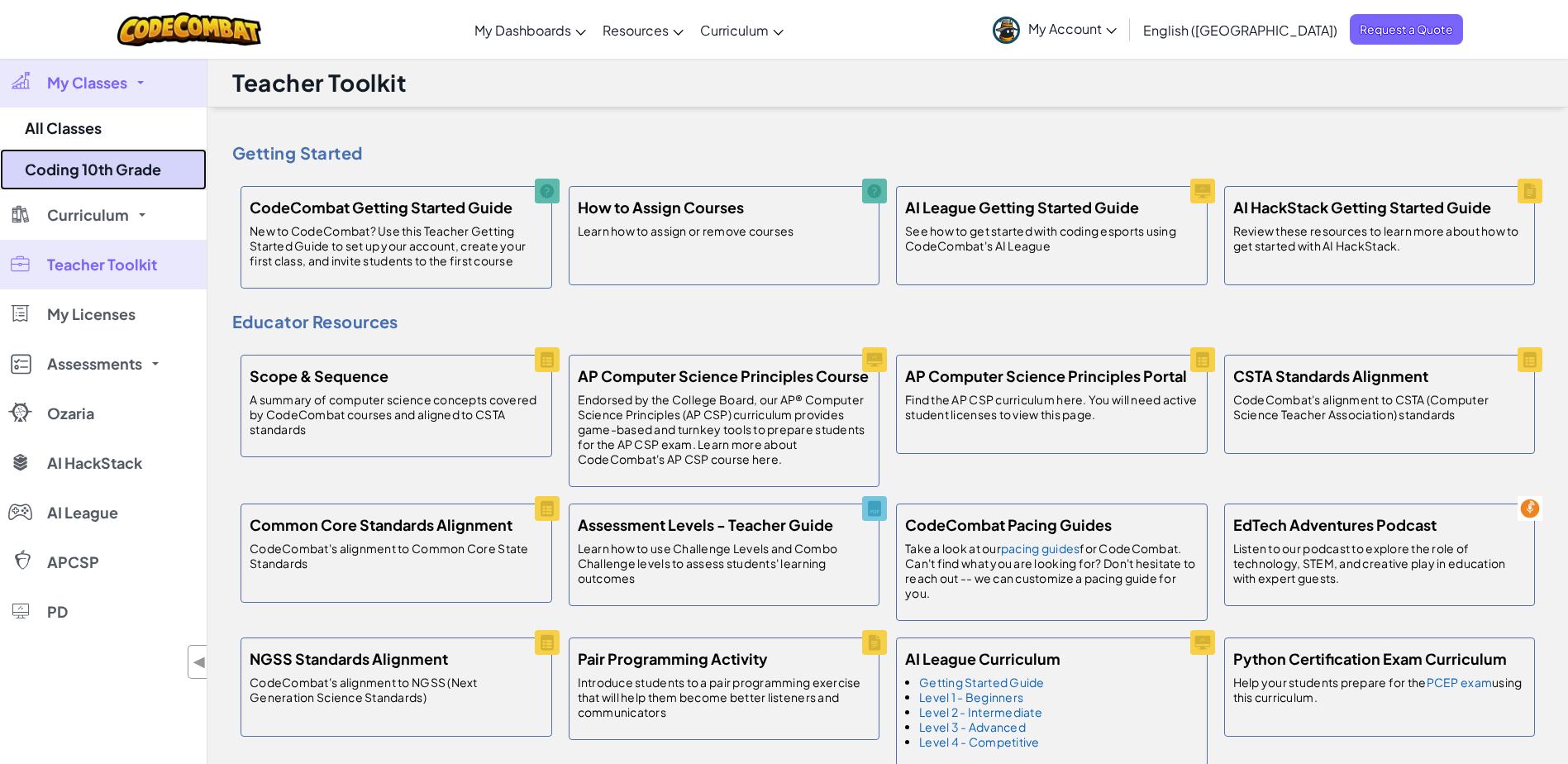
click at [46, 160] on link "Coding 10th Grade" at bounding box center [103, 170] width 206 height 42
select select "560f1a9f22961295f9427742"
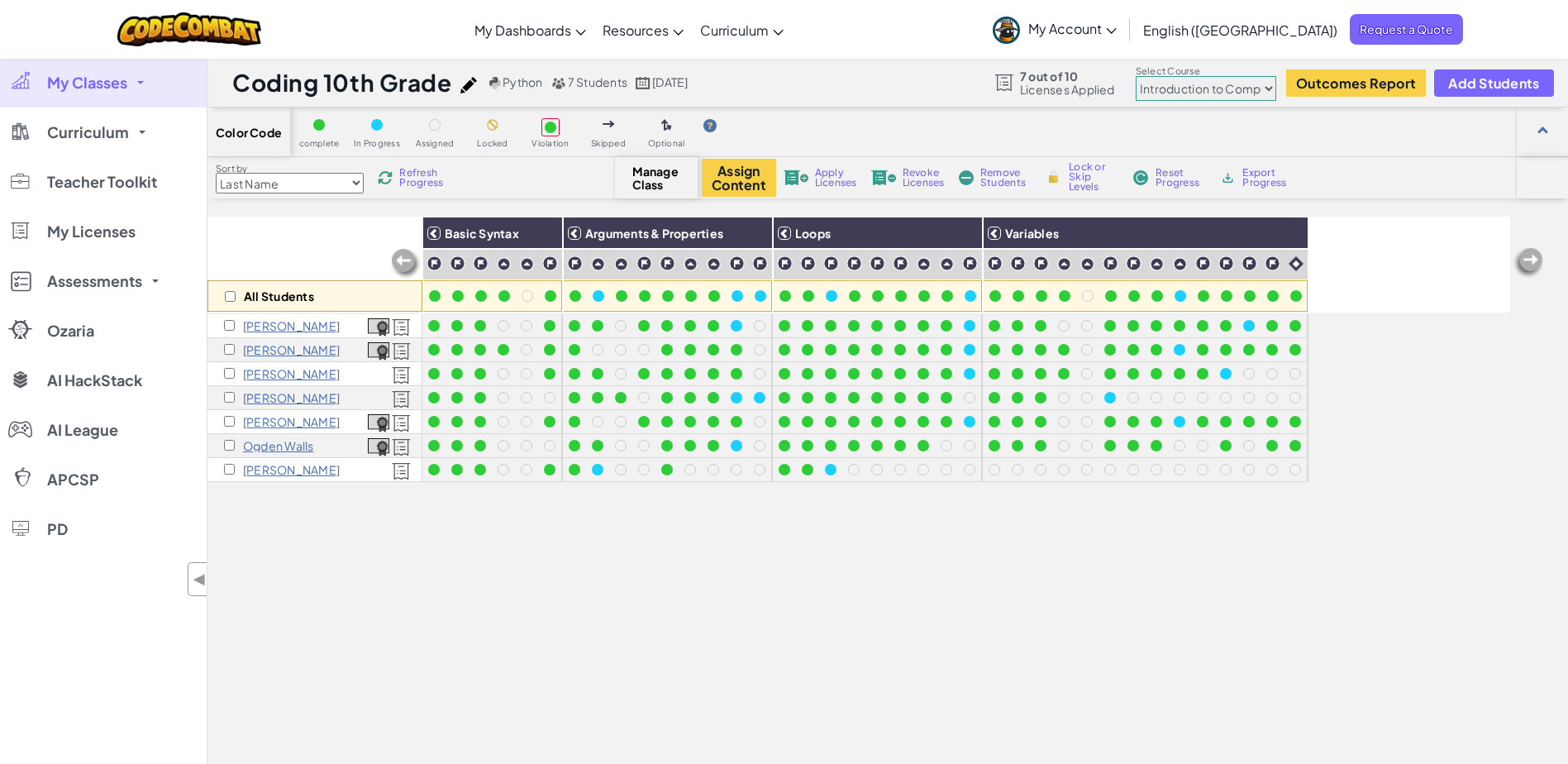
click at [473, 85] on img at bounding box center [468, 85] width 16 height 16
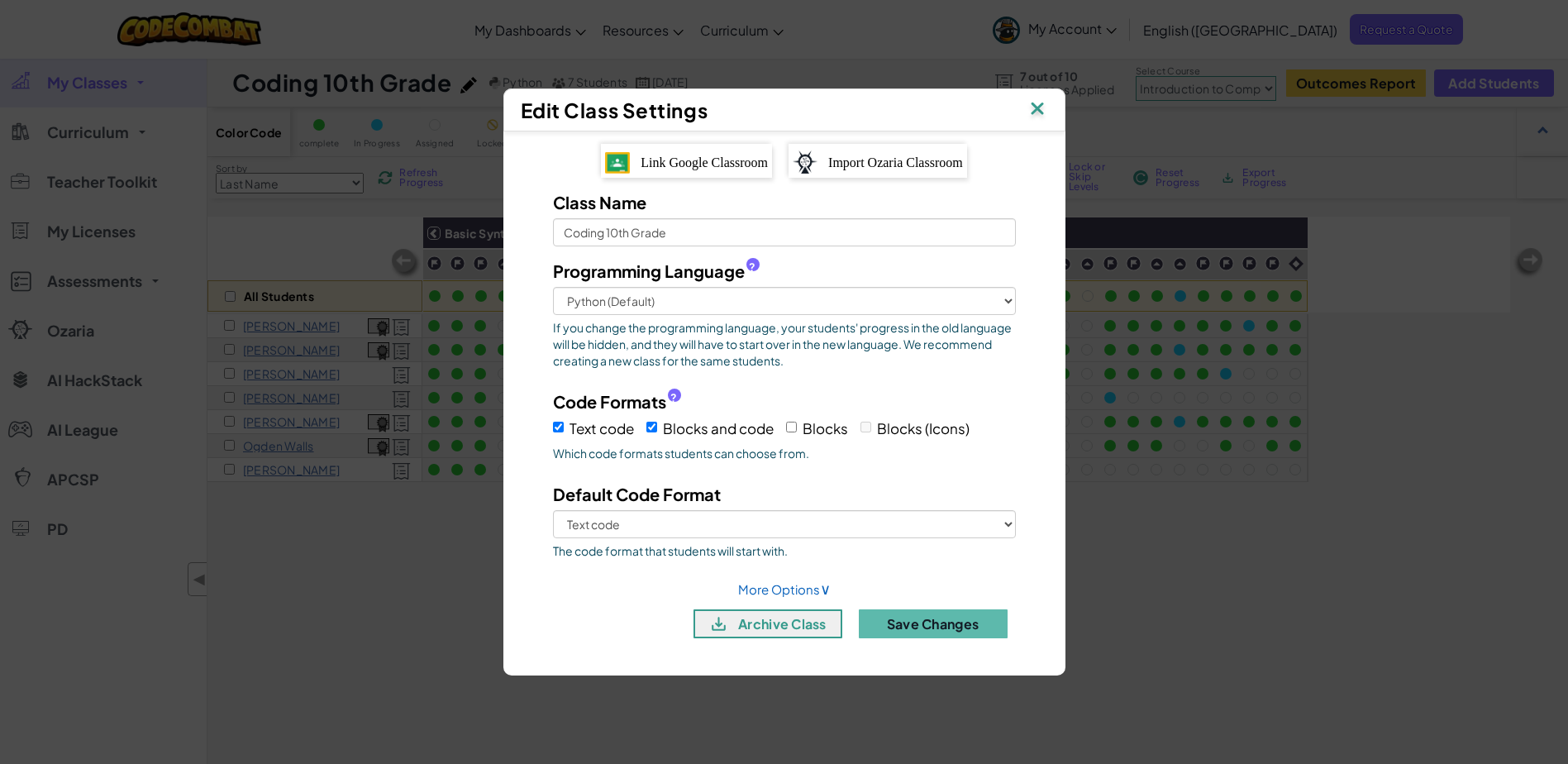
click at [1042, 108] on img at bounding box center [1037, 109] width 22 height 25
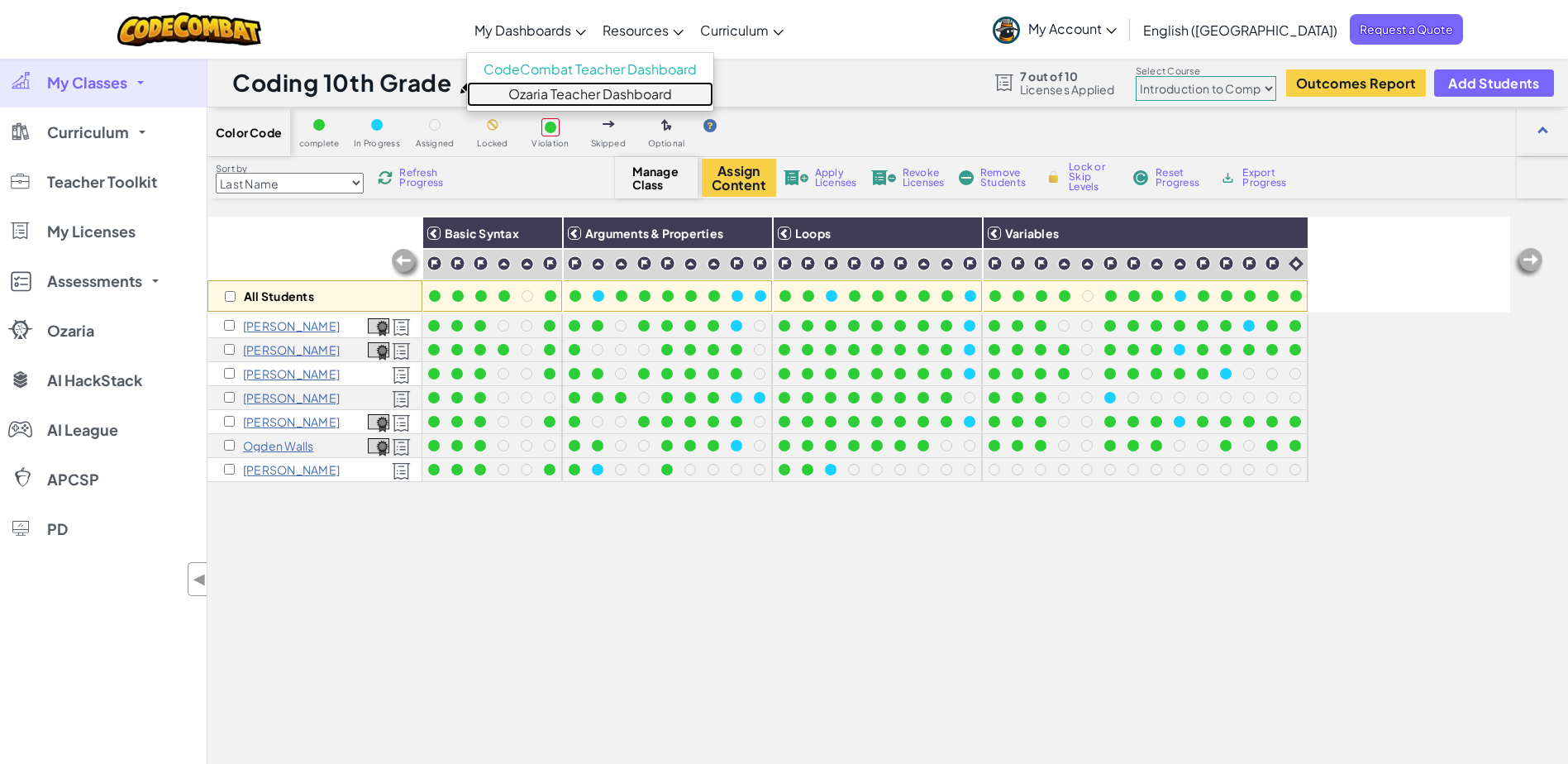
click at [607, 94] on link "Ozaria Teacher Dashboard" at bounding box center [591, 94] width 246 height 25
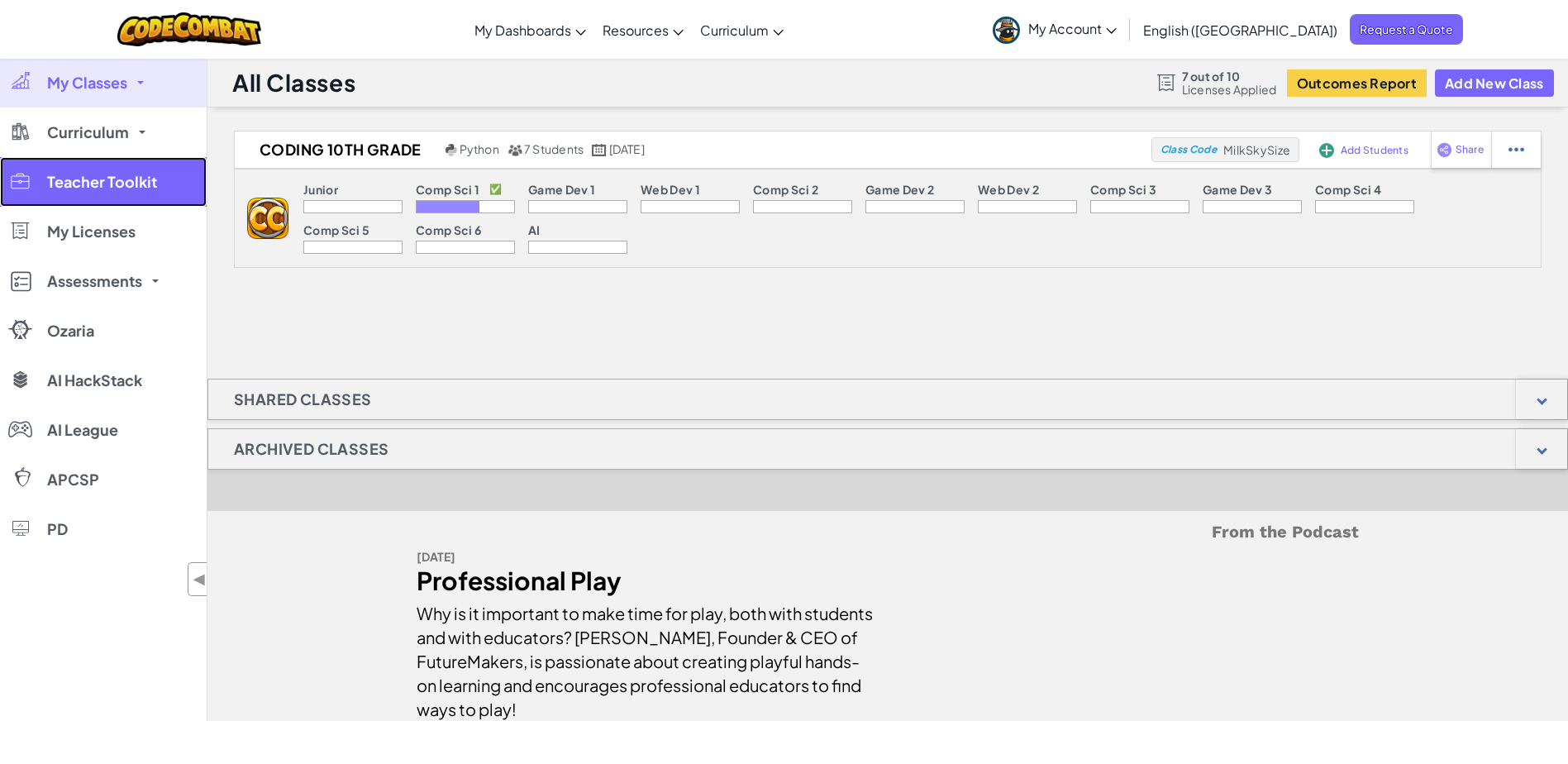
click at [49, 174] on span "Teacher Toolkit" at bounding box center [101, 181] width 110 height 15
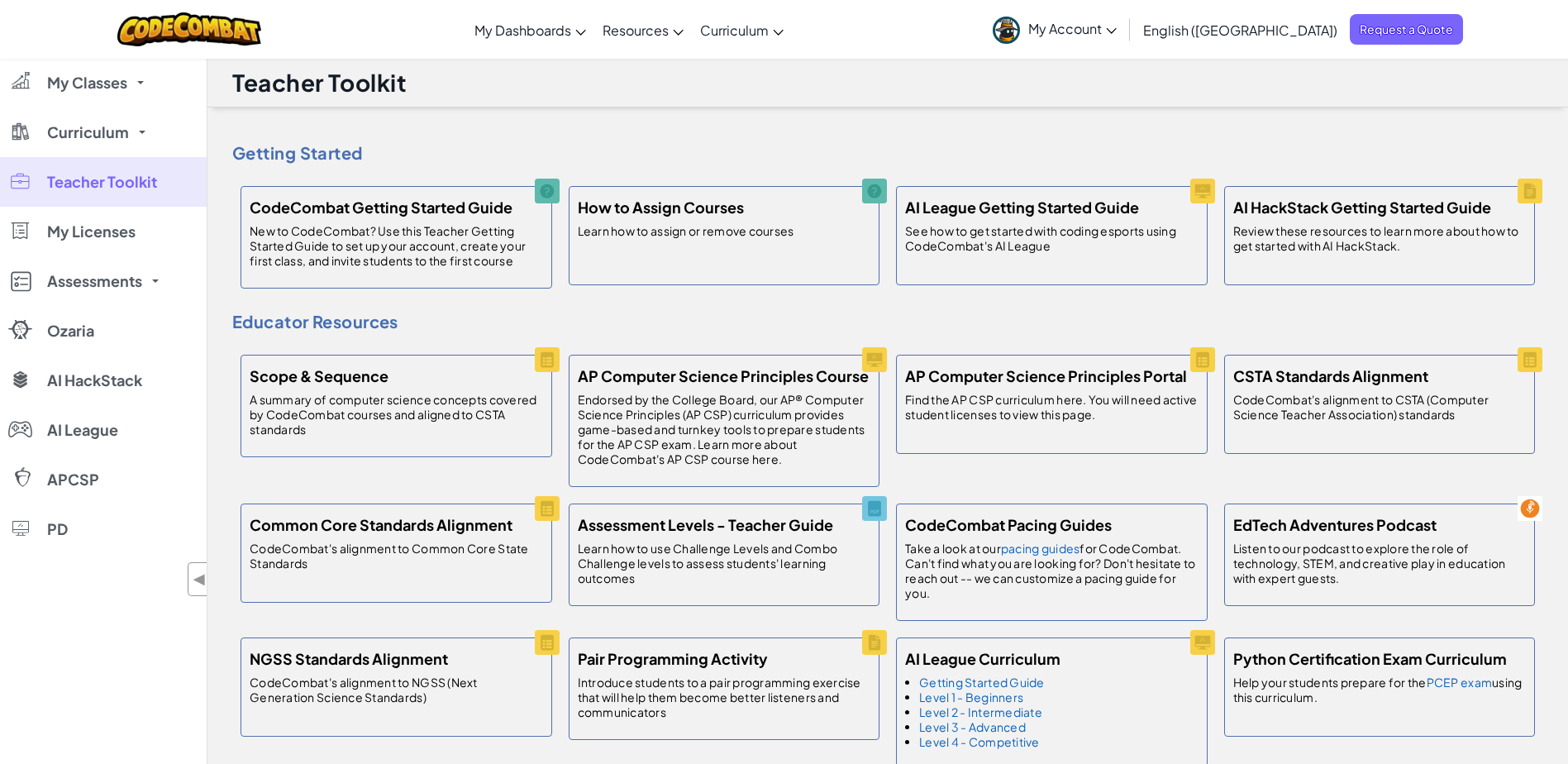
click at [1117, 36] on span "My Account" at bounding box center [1073, 29] width 88 height 17
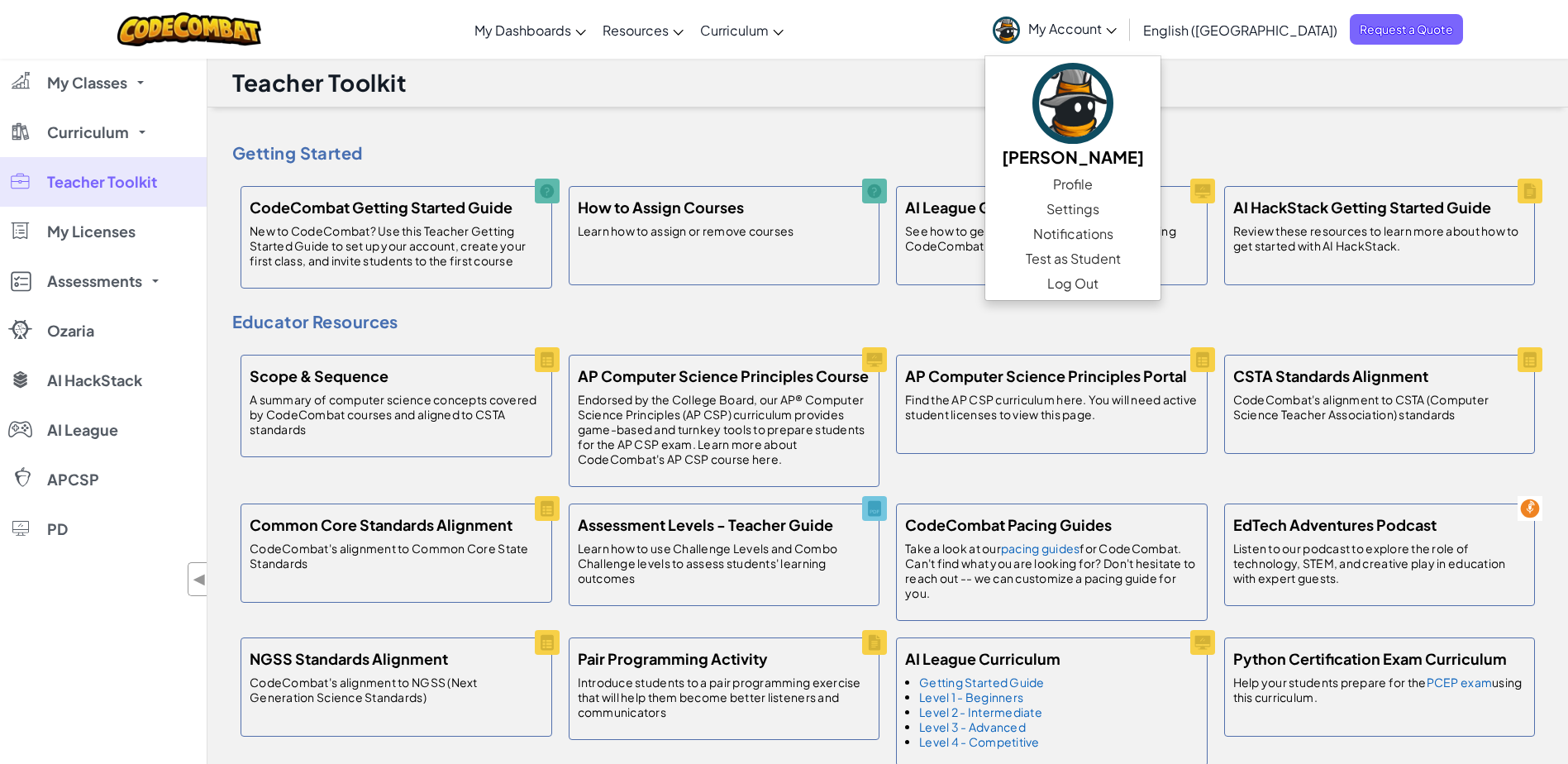
click at [920, 73] on div "Teacher Toolkit" at bounding box center [887, 82] width 1361 height 49
